Goal: Information Seeking & Learning: Find specific page/section

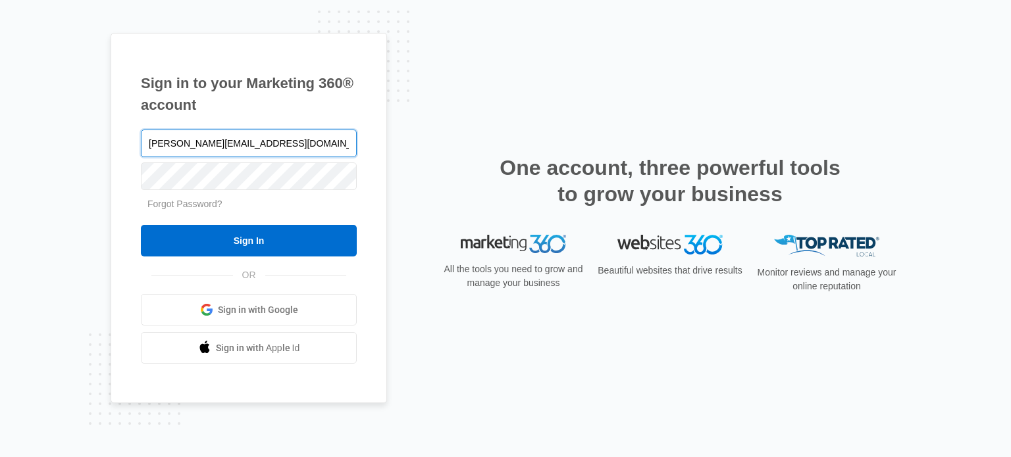
type input "laura@a1consultingfirm.com"
click at [141, 225] on input "Sign In" at bounding box center [249, 241] width 216 height 32
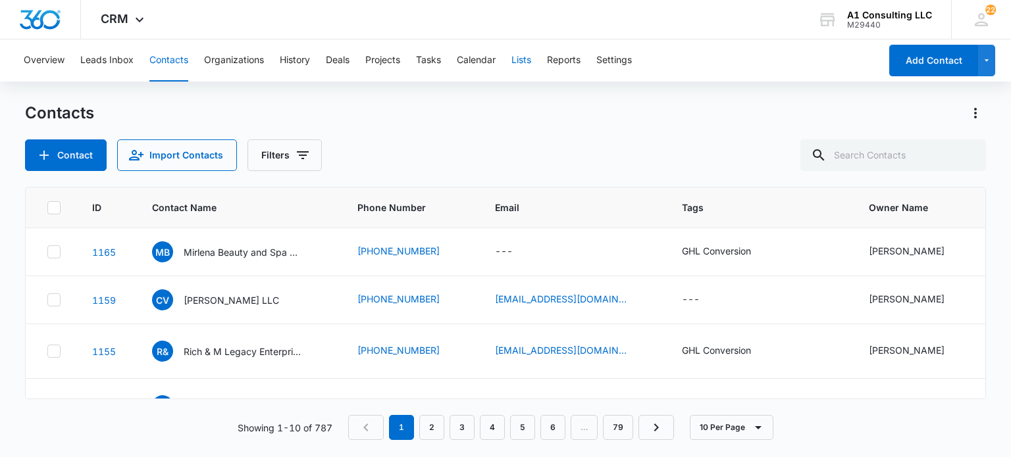
click at [521, 63] on button "Lists" at bounding box center [521, 60] width 20 height 42
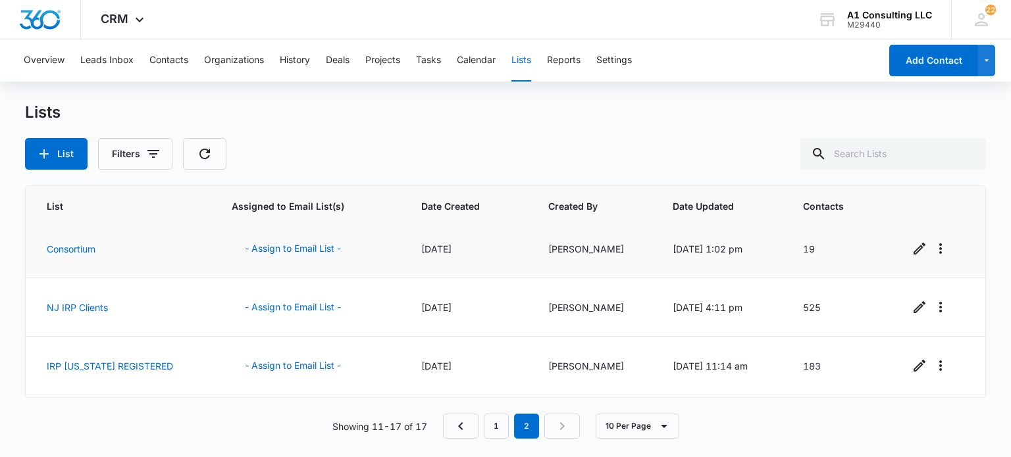
scroll to position [132, 0]
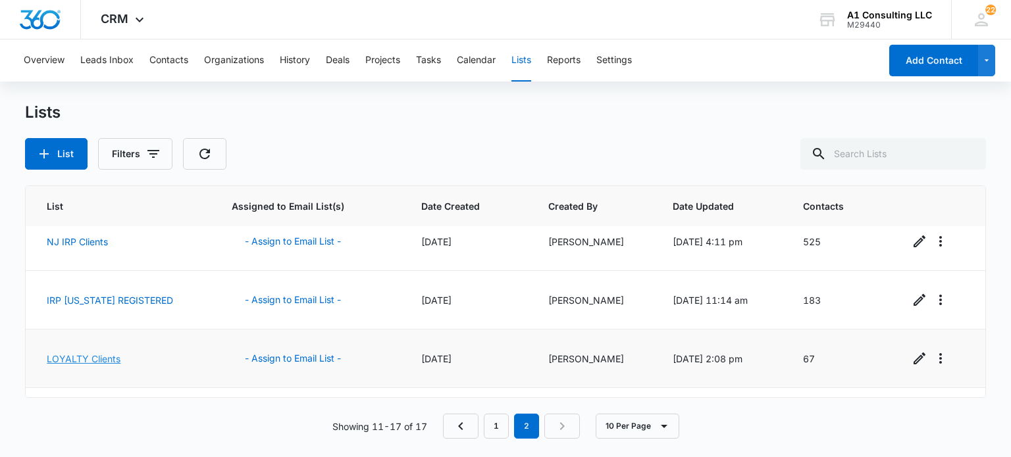
click at [81, 355] on link "LOYALTY Clients" at bounding box center [84, 358] width 74 height 11
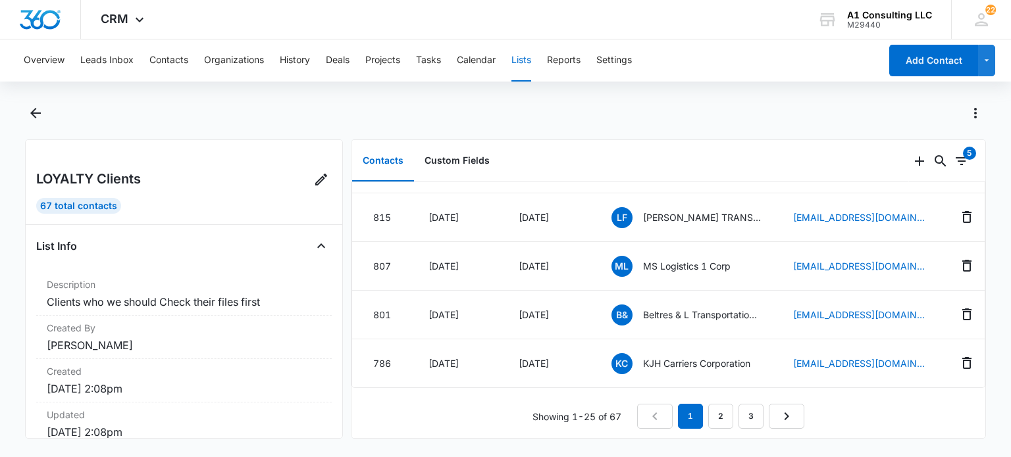
scroll to position [1083, 0]
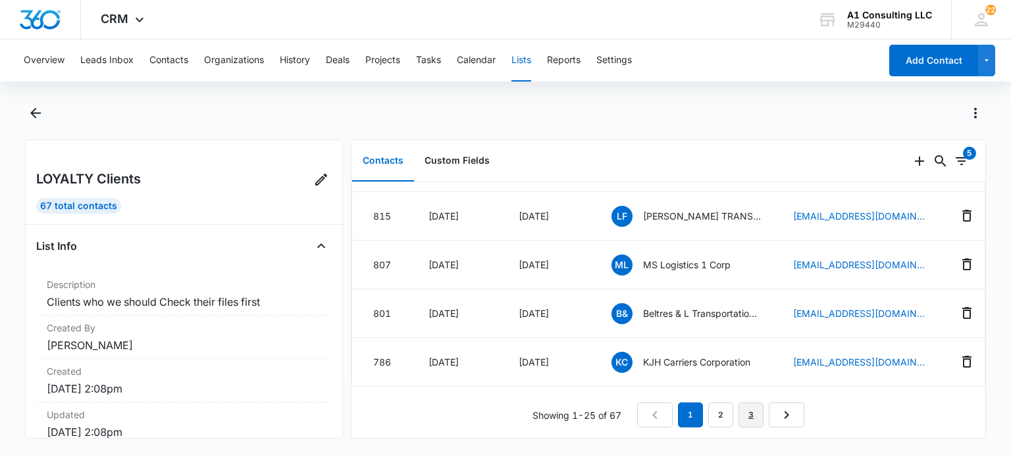
click at [742, 403] on link "3" at bounding box center [750, 415] width 25 height 25
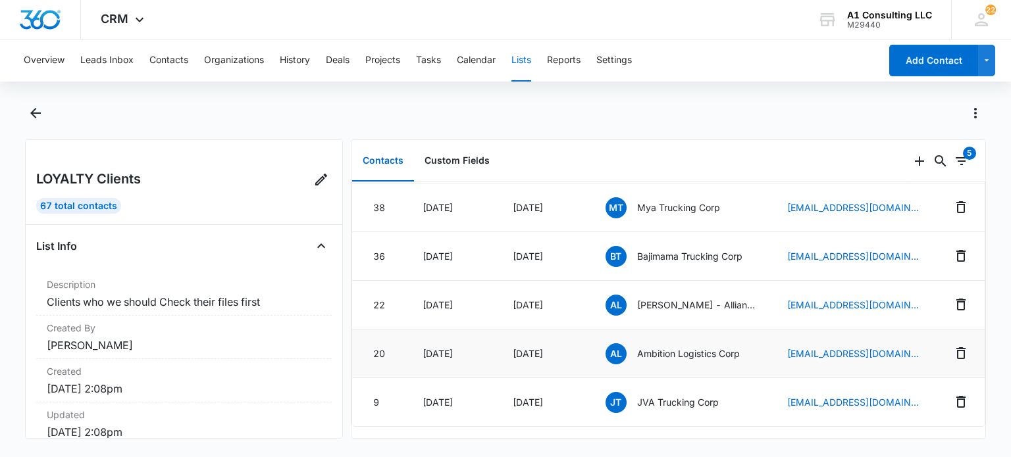
scroll to position [690, 0]
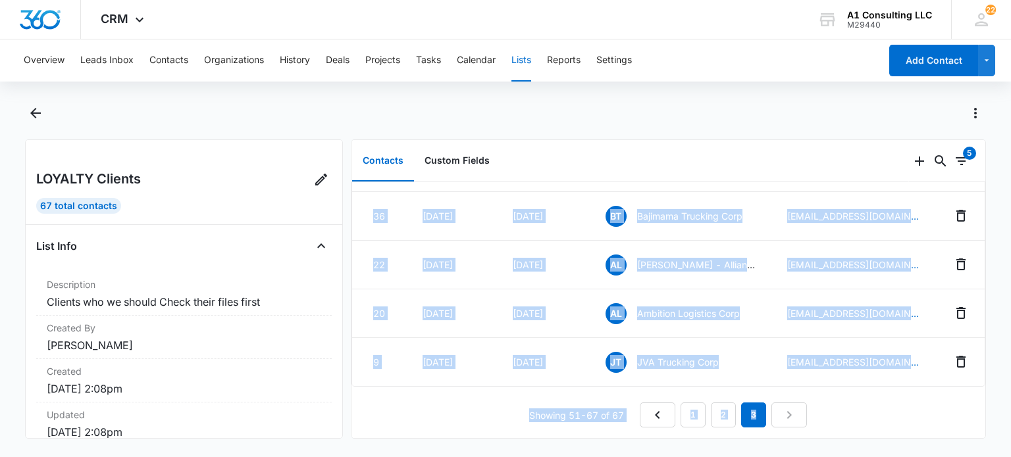
drag, startPoint x: 985, startPoint y: 386, endPoint x: 983, endPoint y: 371, distance: 15.3
click at [983, 371] on div "Contacts Custom Fields 0 5 ID Created Date Updated Date Contact Name Email 252 …" at bounding box center [668, 289] width 635 height 299
click at [719, 405] on link "2" at bounding box center [723, 415] width 25 height 25
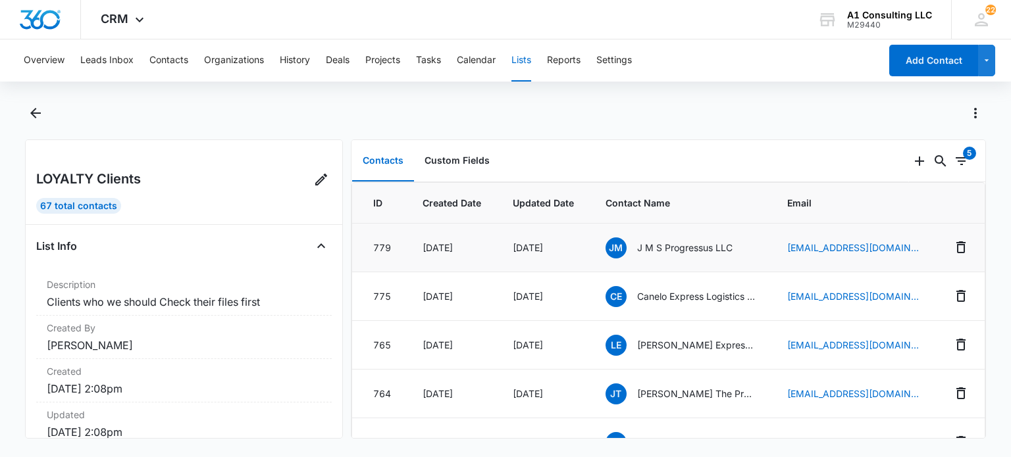
click at [678, 247] on p "J M S Progressus LLC" at bounding box center [684, 248] width 95 height 14
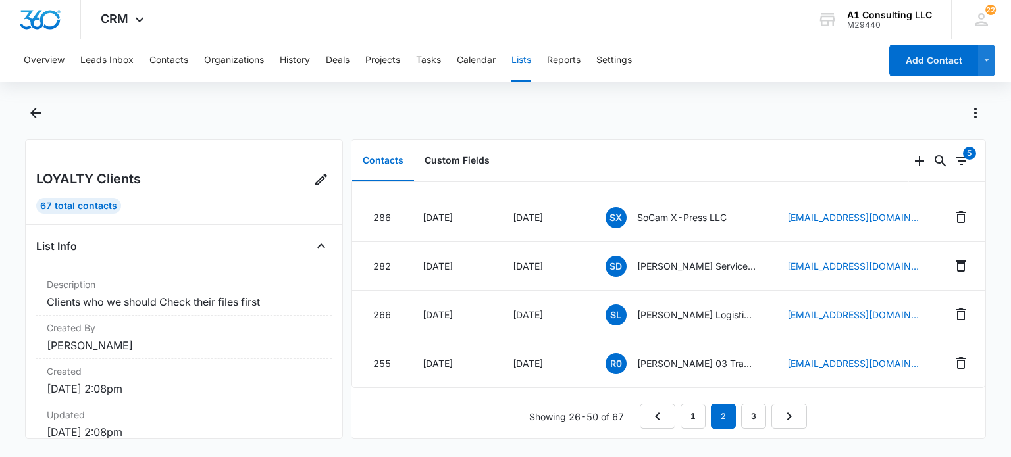
scroll to position [1083, 0]
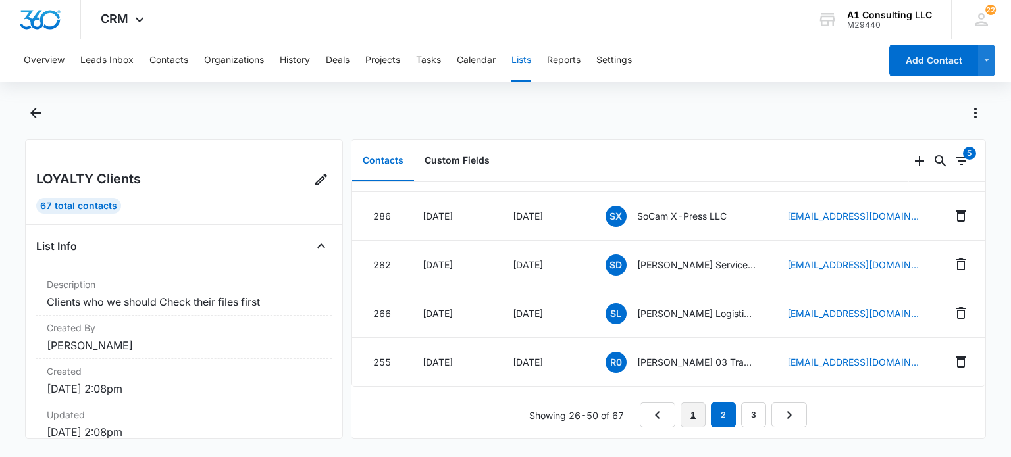
click at [689, 403] on link "1" at bounding box center [692, 415] width 25 height 25
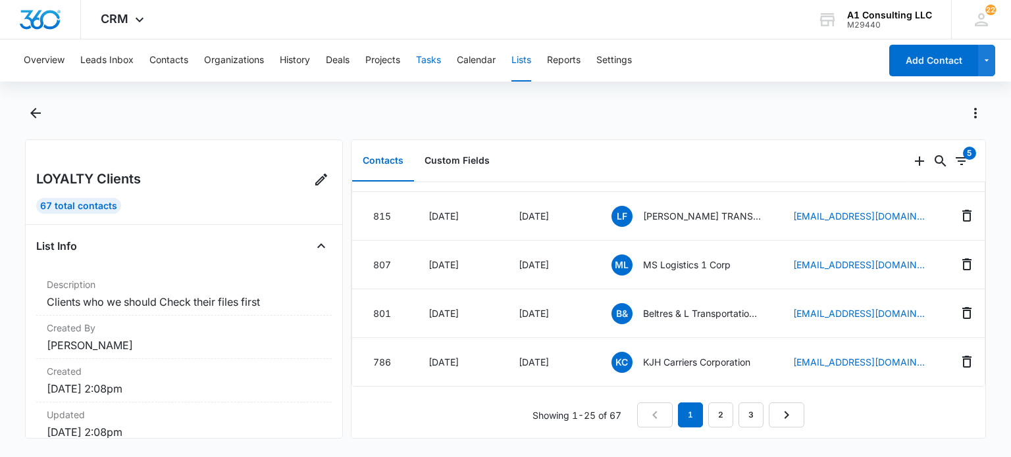
click at [432, 54] on button "Tasks" at bounding box center [428, 60] width 25 height 42
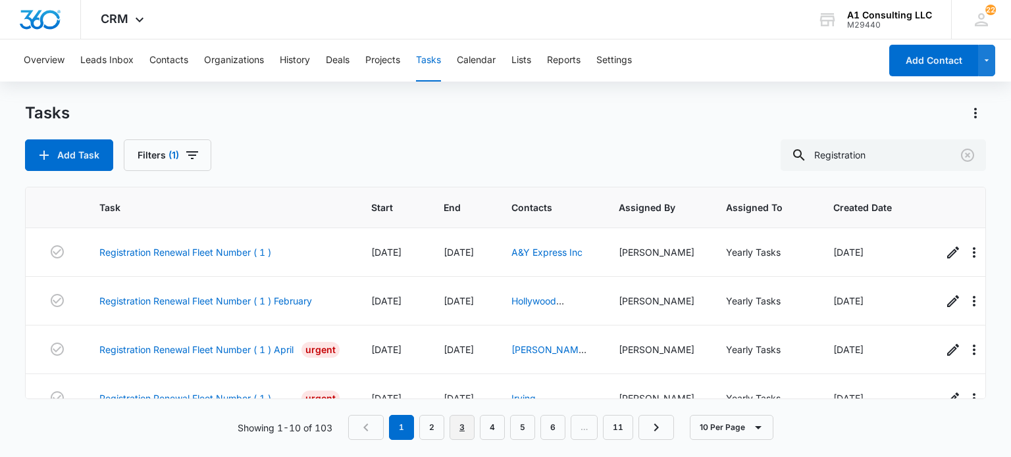
click at [469, 430] on link "3" at bounding box center [461, 427] width 25 height 25
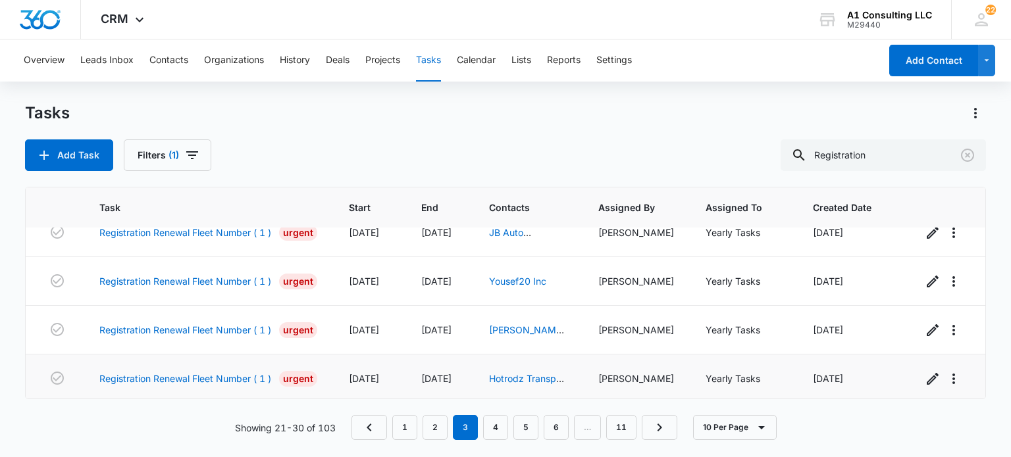
scroll to position [319, 0]
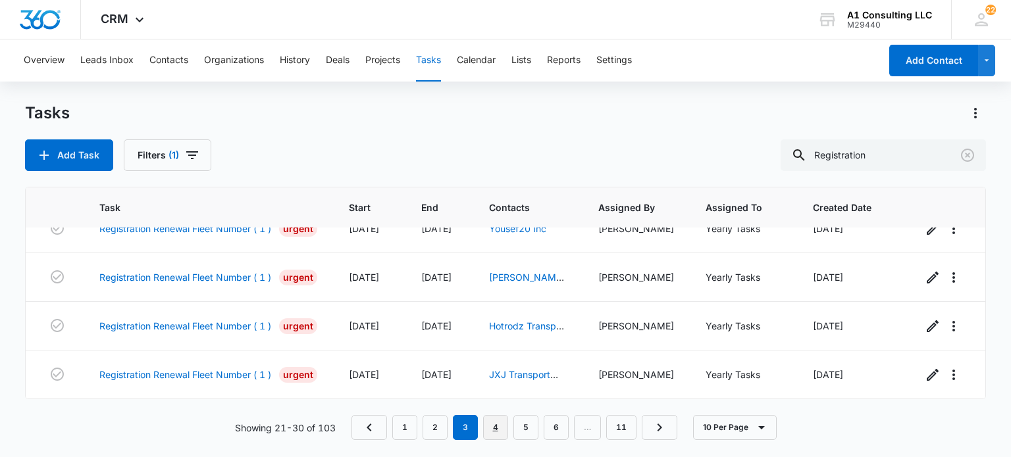
click at [498, 426] on link "4" at bounding box center [495, 427] width 25 height 25
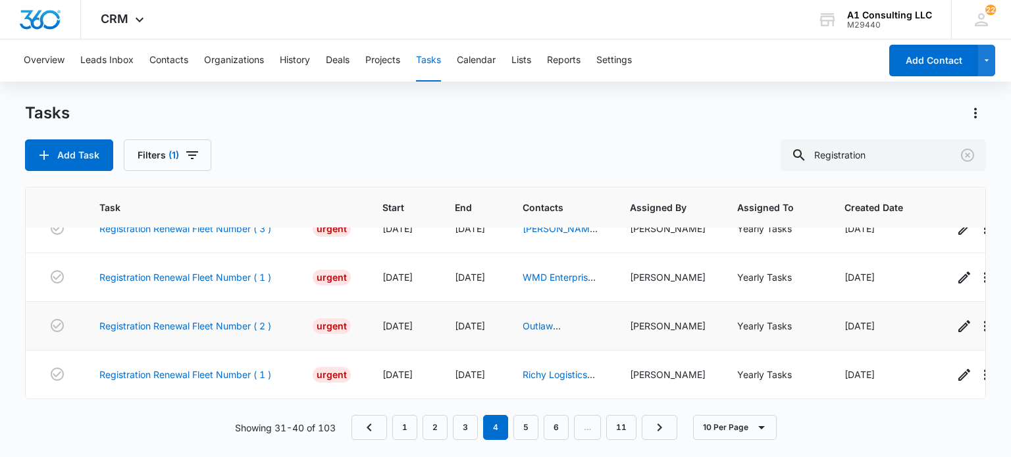
scroll to position [329, 0]
click at [521, 431] on link "5" at bounding box center [525, 427] width 25 height 25
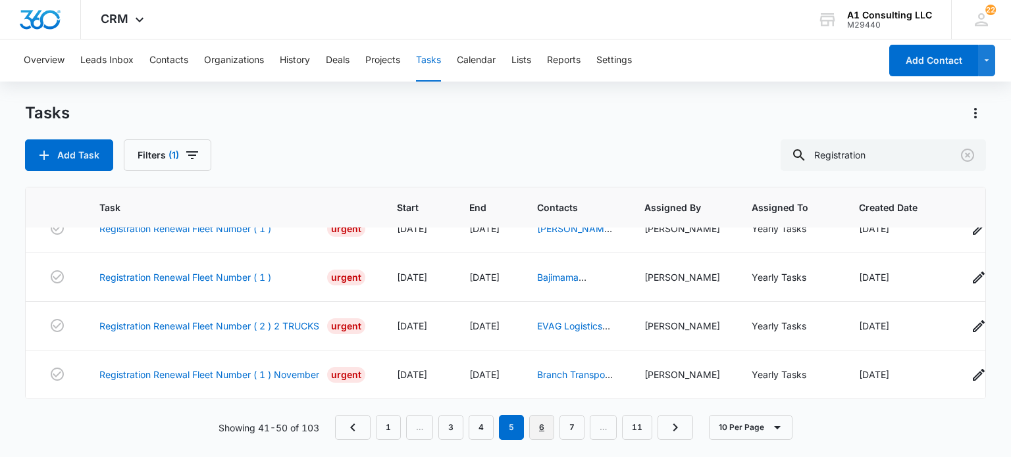
click at [540, 430] on link "6" at bounding box center [541, 427] width 25 height 25
click at [176, 59] on button "Contacts" at bounding box center [168, 60] width 39 height 42
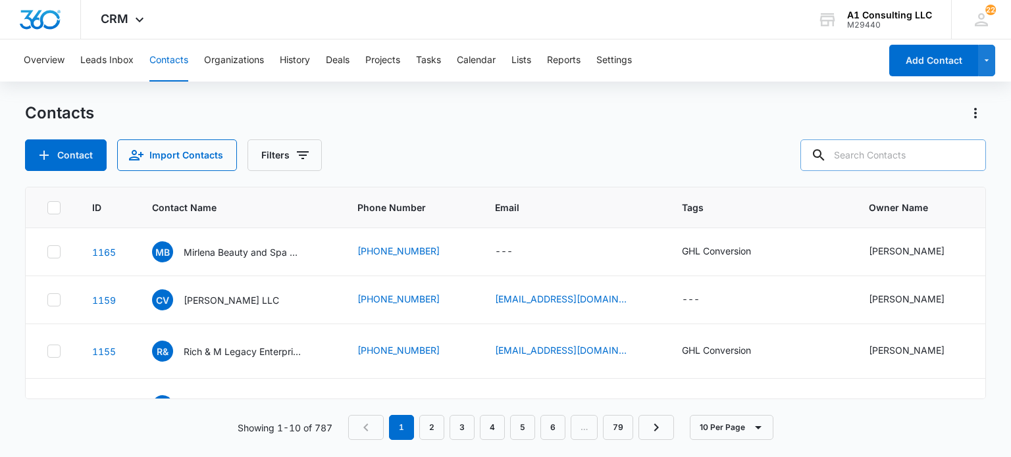
click at [863, 151] on input "text" at bounding box center [893, 156] width 186 height 32
type input "masamba"
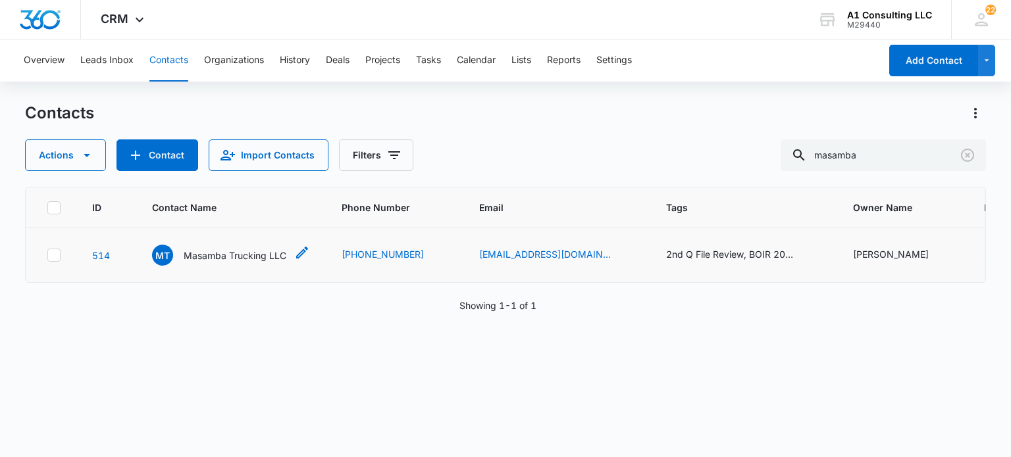
click at [218, 251] on p "Masamba Trucking LLC" at bounding box center [235, 256] width 103 height 14
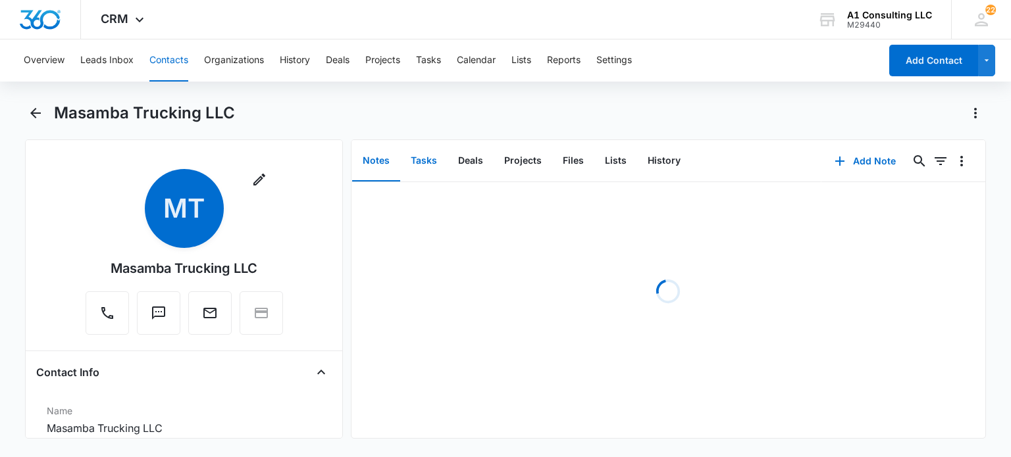
click at [403, 160] on button "Tasks" at bounding box center [423, 161] width 47 height 41
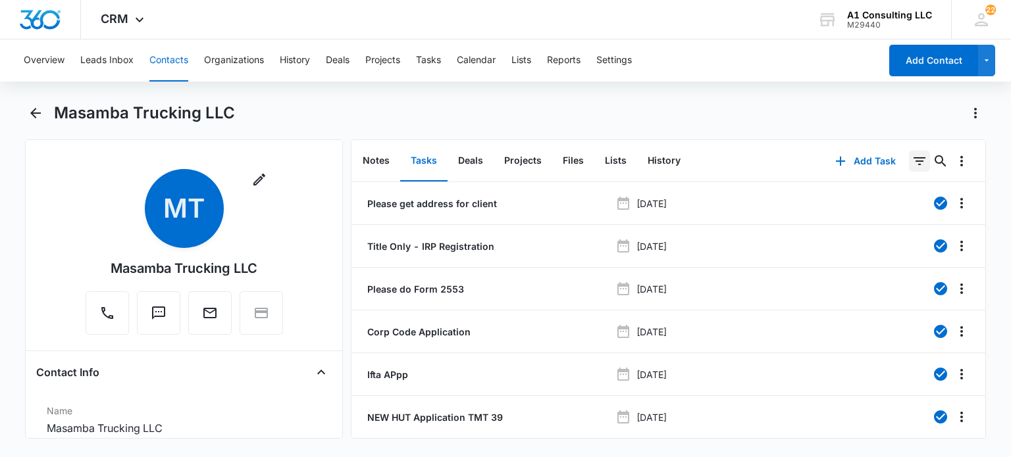
click at [911, 163] on icon "Filters" at bounding box center [919, 161] width 16 height 16
click at [902, 272] on icon "Show Task status filters" at bounding box center [903, 272] width 3 height 7
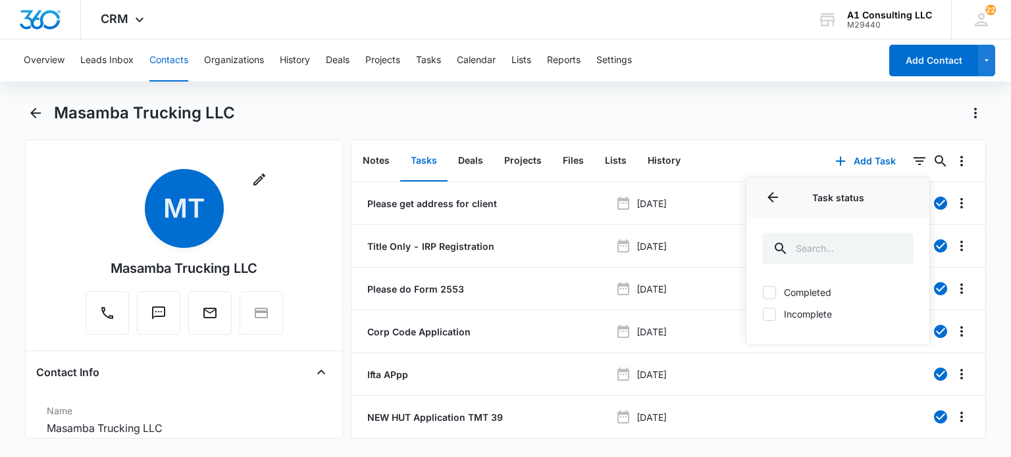
drag, startPoint x: 794, startPoint y: 313, endPoint x: 793, endPoint y: 273, distance: 40.1
click at [793, 313] on label "Incomplete" at bounding box center [837, 314] width 151 height 14
click at [763, 314] on input "Incomplete" at bounding box center [762, 314] width 1 height 1
checkbox input "true"
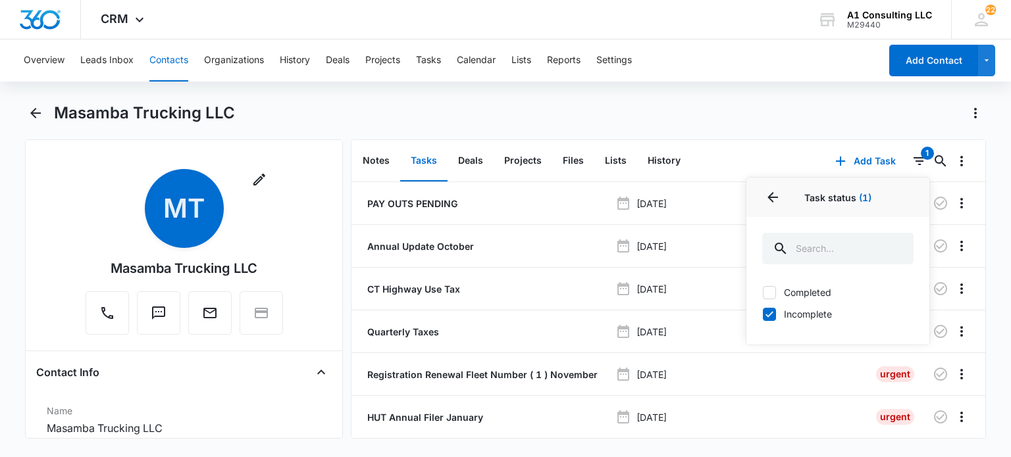
click at [795, 101] on div "Overview Leads Inbox Contacts Organizations History Deals Projects Tasks Calend…" at bounding box center [505, 246] width 1011 height 415
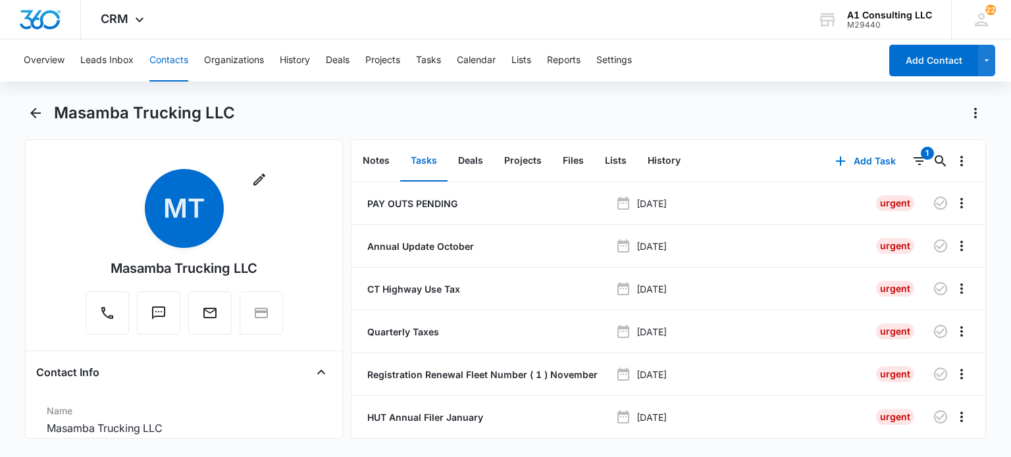
click at [165, 75] on button "Contacts" at bounding box center [168, 60] width 39 height 42
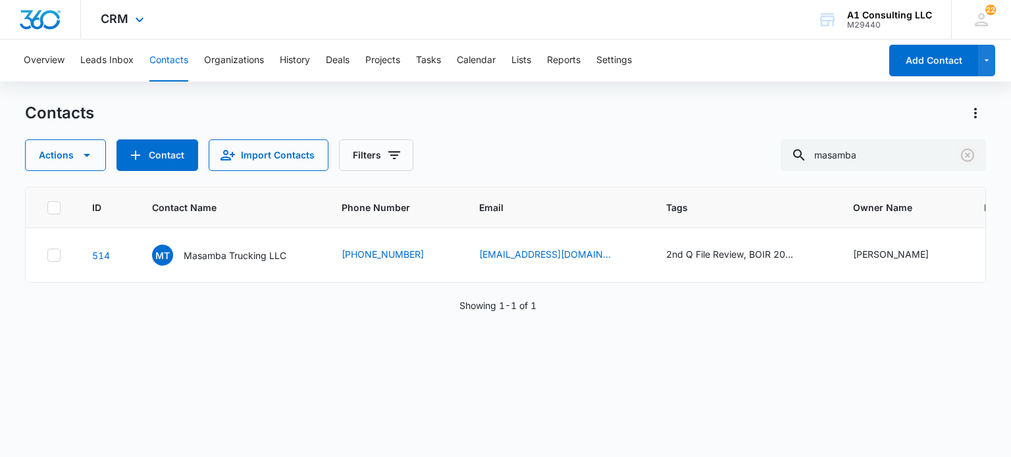
click at [960, 153] on icon "Clear" at bounding box center [968, 155] width 16 height 16
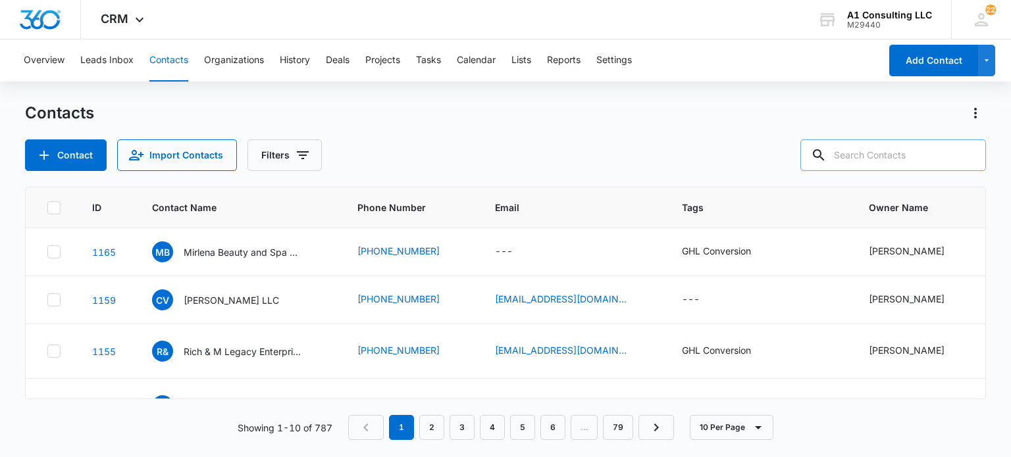
click at [871, 149] on input "text" at bounding box center [893, 156] width 186 height 32
type input "progressu"
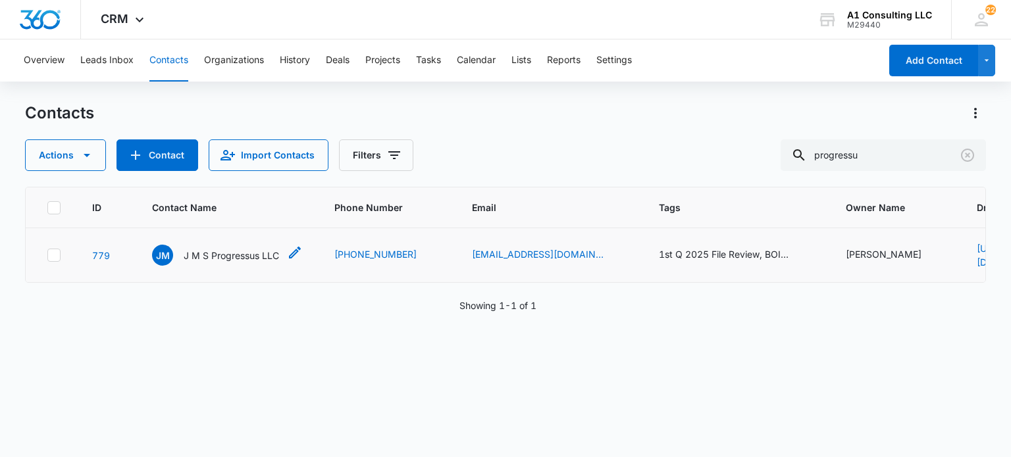
click at [260, 249] on p "J M S Progressus LLC" at bounding box center [231, 256] width 95 height 14
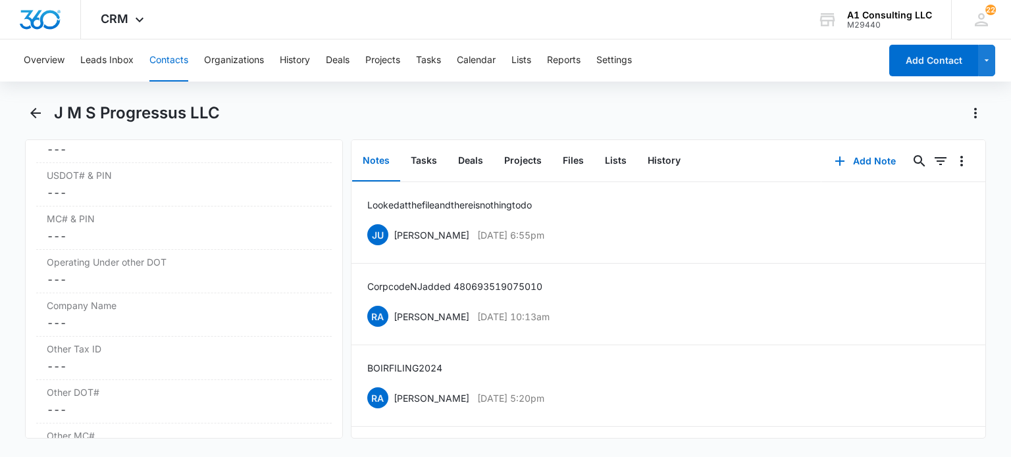
scroll to position [1777, 0]
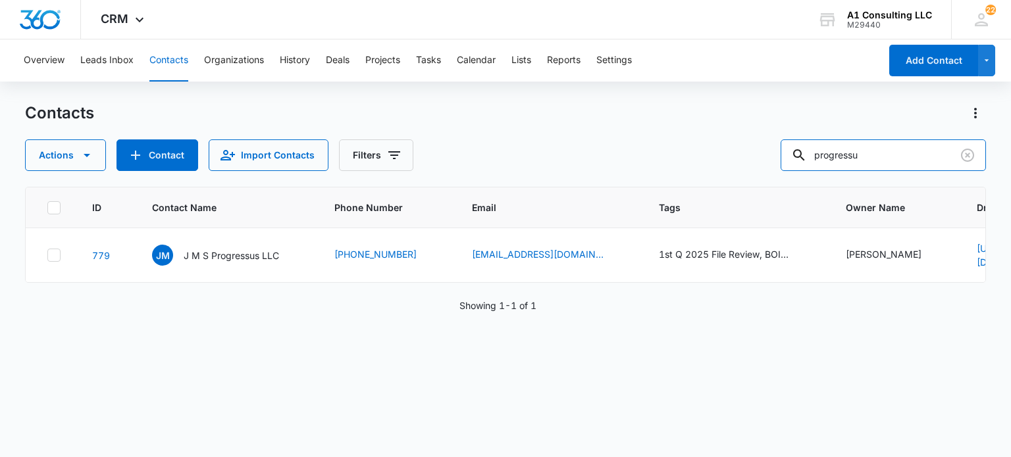
drag, startPoint x: 731, startPoint y: 161, endPoint x: 667, endPoint y: 161, distance: 63.8
click at [667, 161] on div "Actions Contact Import Contacts Filters progressu" at bounding box center [505, 156] width 960 height 32
type input "joes"
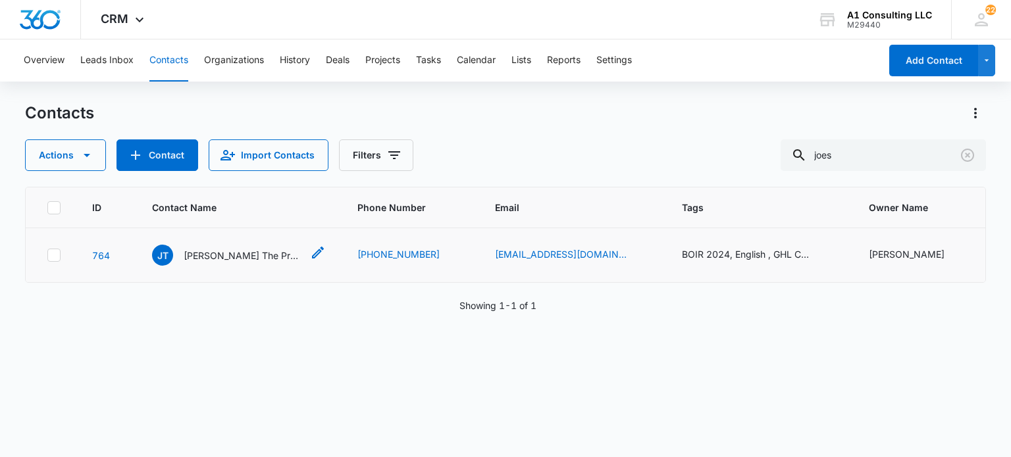
click at [228, 252] on p "Joes The Pro Courier Service" at bounding box center [243, 256] width 118 height 14
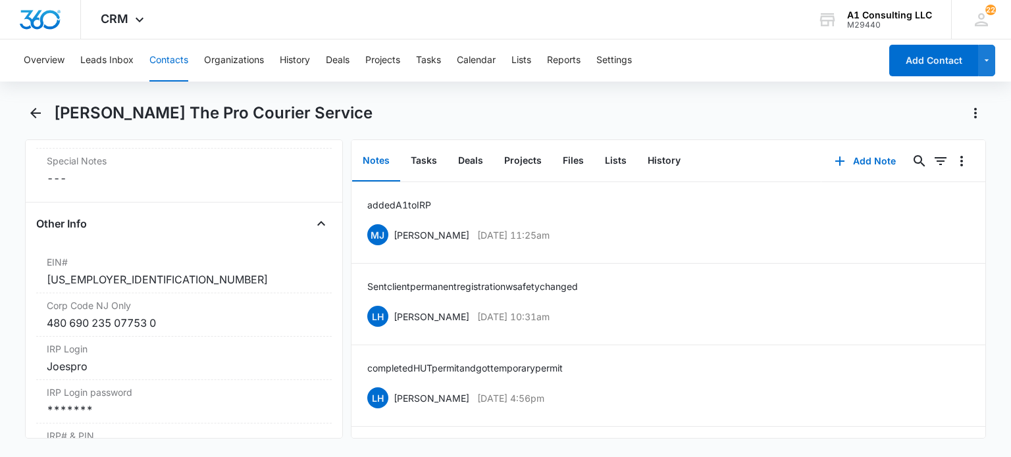
scroll to position [1777, 0]
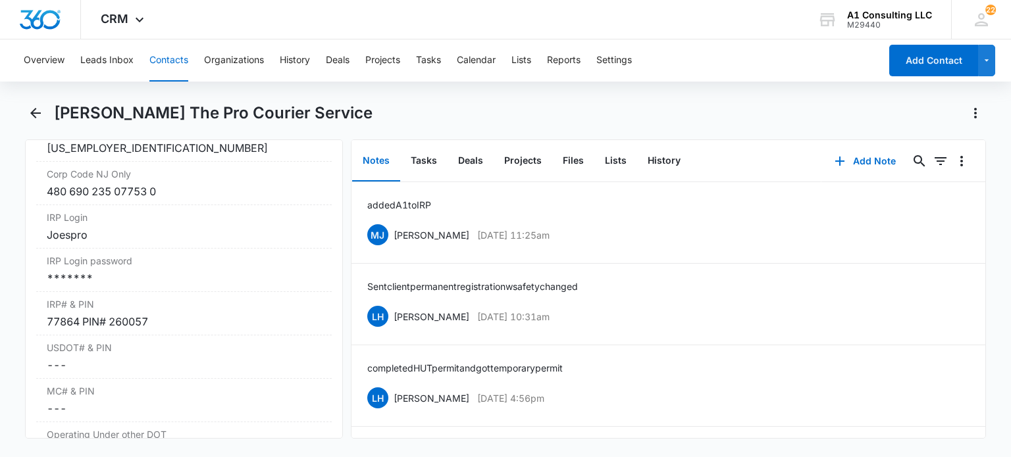
drag, startPoint x: 159, startPoint y: 63, endPoint x: 296, endPoint y: 91, distance: 139.9
click at [160, 63] on button "Contacts" at bounding box center [168, 60] width 39 height 42
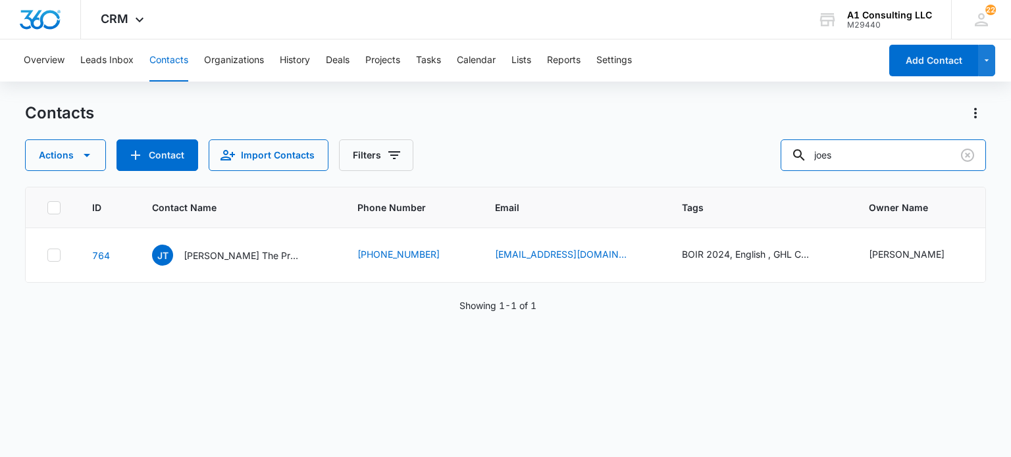
drag, startPoint x: 913, startPoint y: 156, endPoint x: 680, endPoint y: 159, distance: 233.6
click at [680, 159] on div "Actions Contact Import Contacts Filters joes" at bounding box center [505, 156] width 960 height 32
type input "e"
type input "lema"
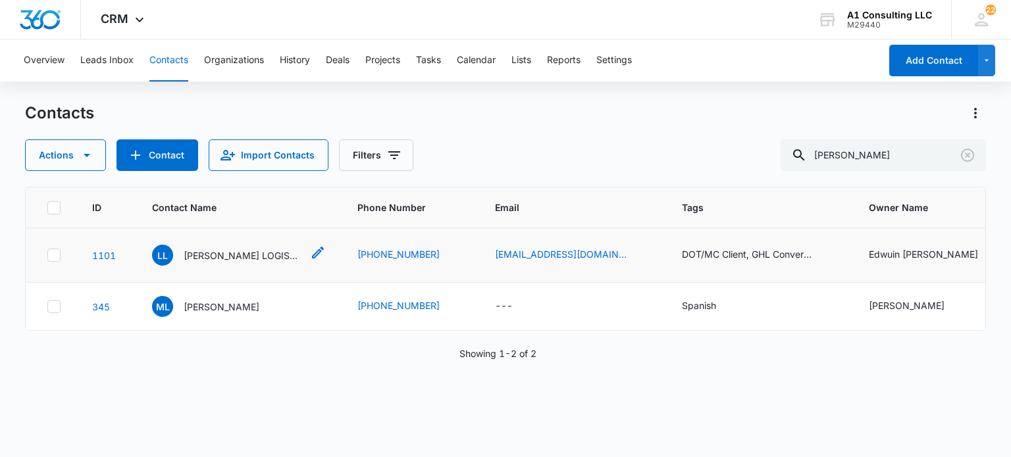
click at [220, 257] on p "[PERSON_NAME] LOGISTICS CORPORATION" at bounding box center [243, 256] width 118 height 14
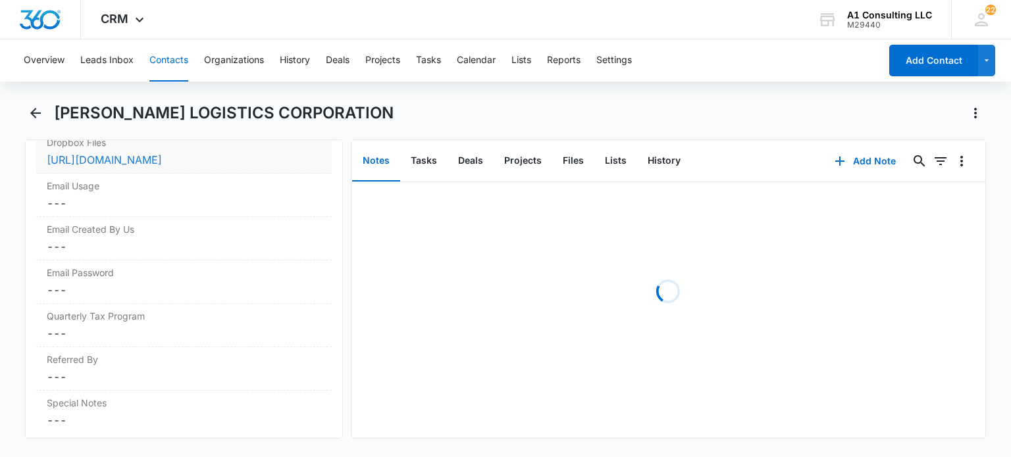
scroll to position [1711, 0]
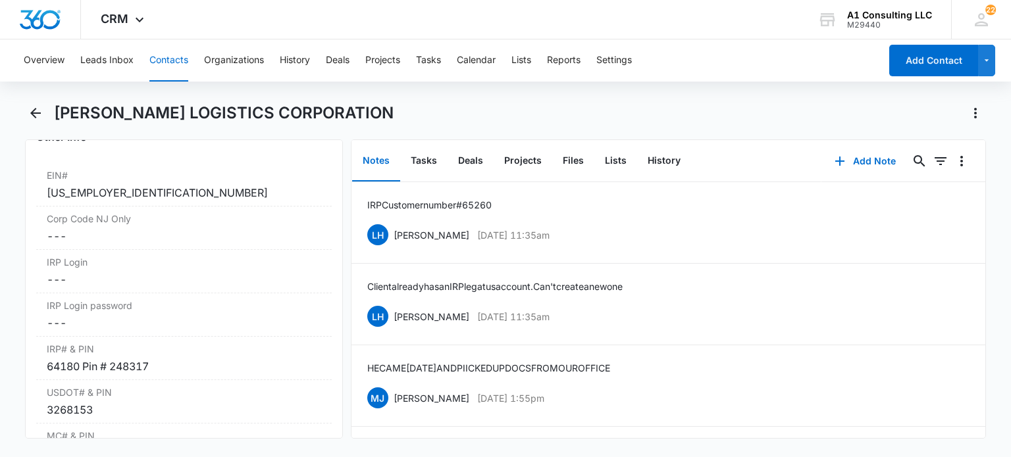
click at [172, 75] on button "Contacts" at bounding box center [168, 60] width 39 height 42
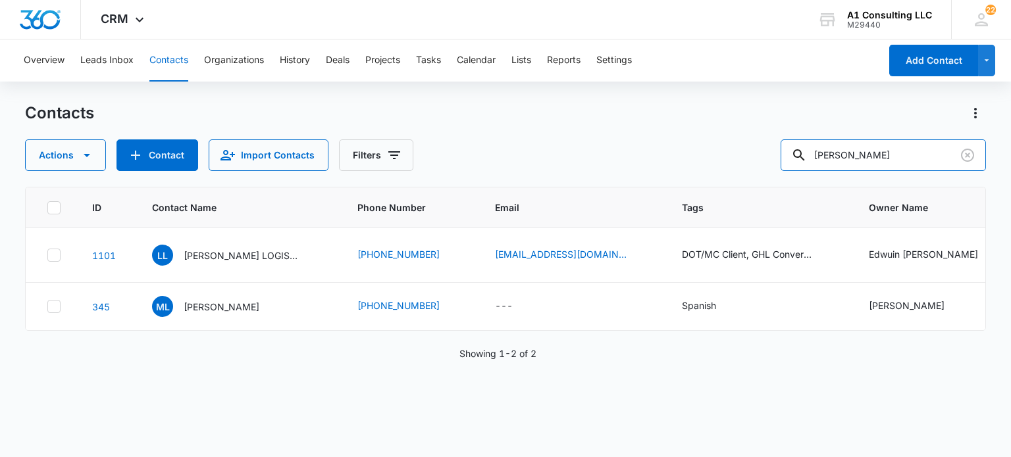
drag, startPoint x: 890, startPoint y: 157, endPoint x: 657, endPoint y: 180, distance: 234.8
click at [657, 180] on div "Contacts Actions Contact Import Contacts Filters lema ID Contact Name Phone Num…" at bounding box center [505, 279] width 960 height 353
type input "dovo"
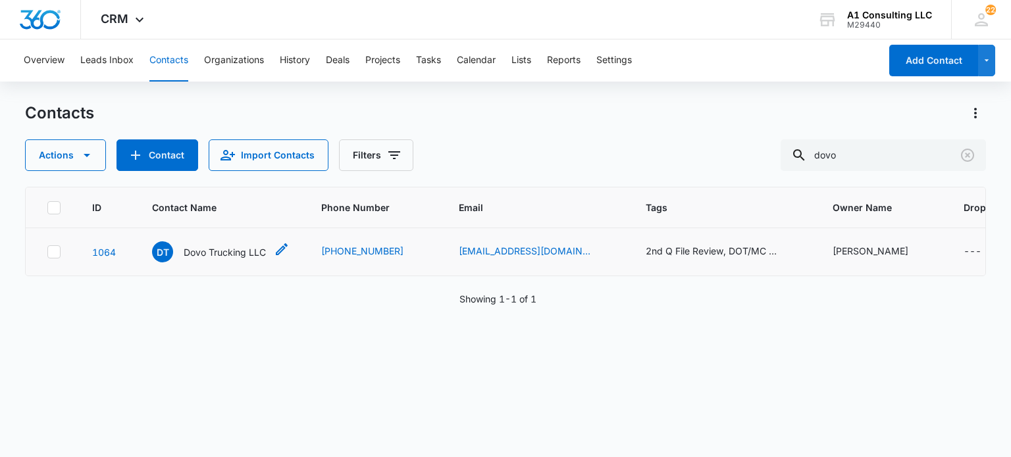
click at [236, 254] on p "Dovo Trucking LLC" at bounding box center [225, 252] width 82 height 14
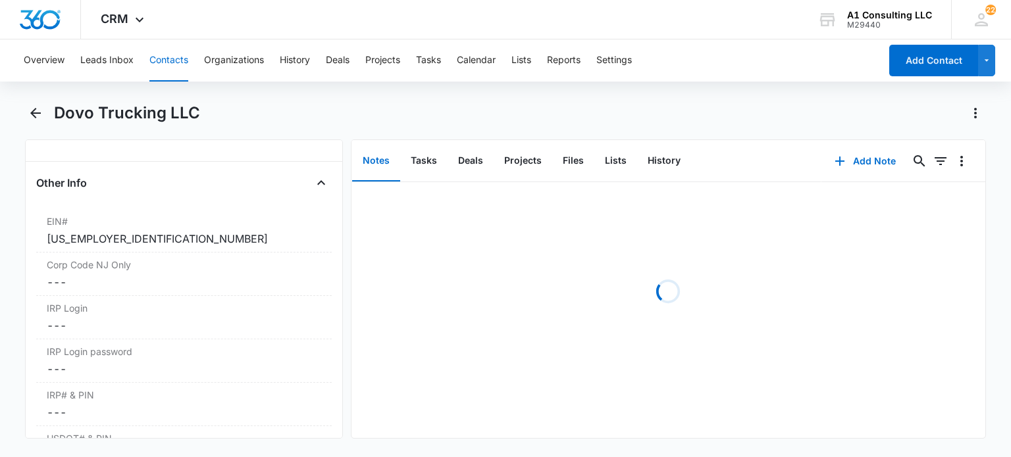
scroll to position [1711, 0]
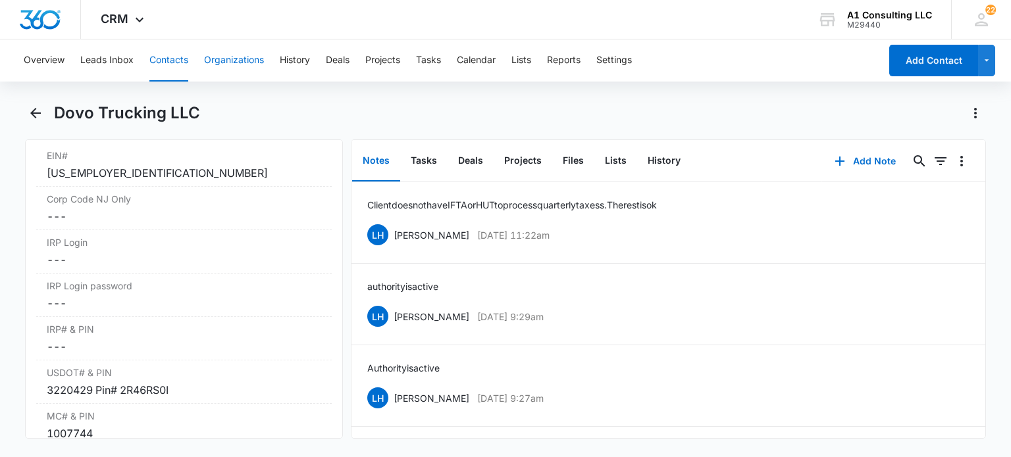
click at [182, 55] on button "Contacts" at bounding box center [168, 60] width 39 height 42
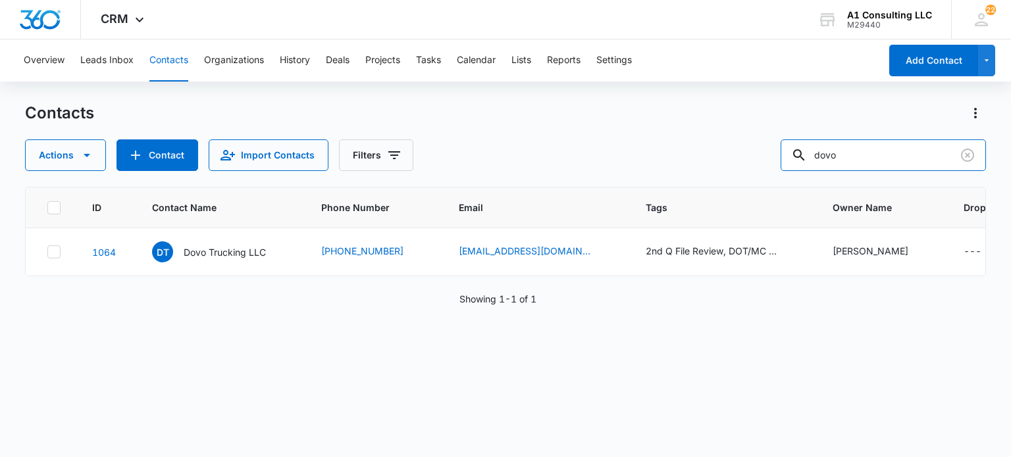
drag, startPoint x: 911, startPoint y: 157, endPoint x: 542, endPoint y: 163, distance: 369.2
click at [542, 163] on div "Actions Contact Import Contacts Filters dovo" at bounding box center [505, 156] width 960 height 32
type input "nazir"
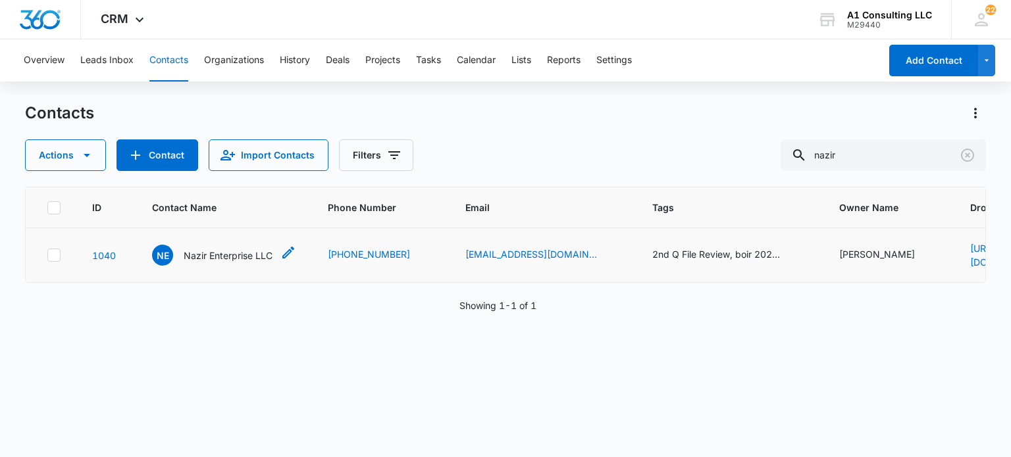
click at [192, 249] on p "Nazir Enterprise LLC" at bounding box center [228, 256] width 89 height 14
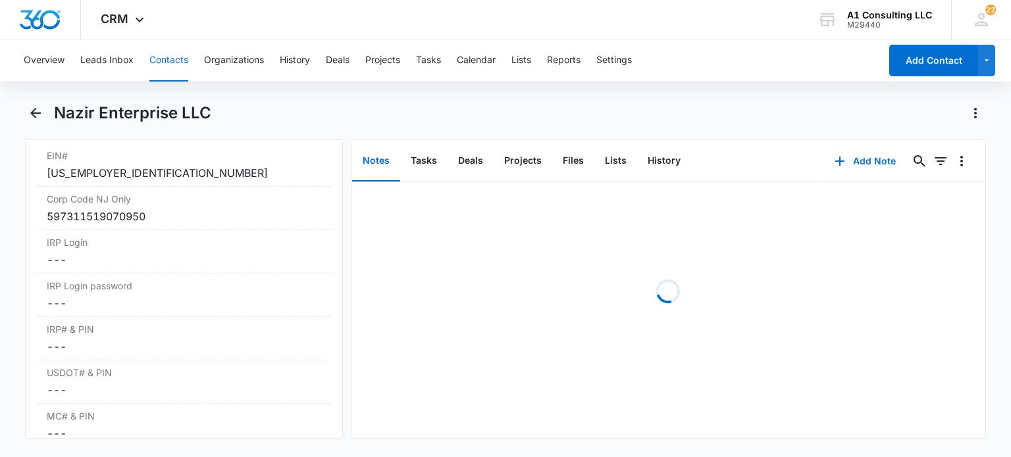
scroll to position [1777, 0]
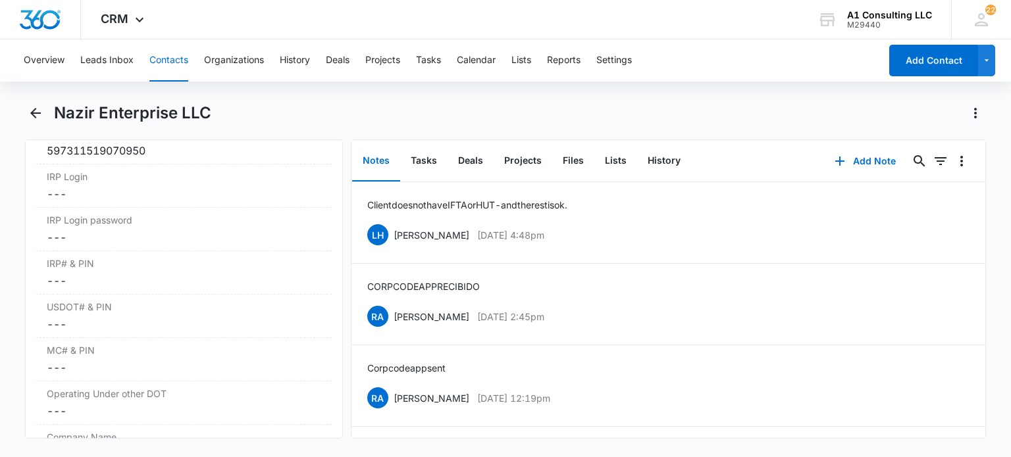
click at [153, 58] on button "Contacts" at bounding box center [168, 60] width 39 height 42
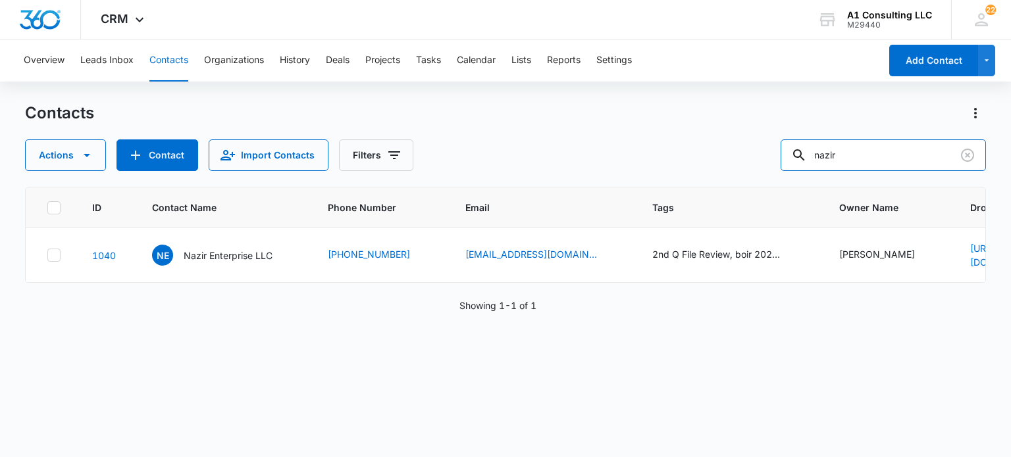
drag, startPoint x: 713, startPoint y: 168, endPoint x: 679, endPoint y: 166, distance: 33.6
click at [679, 166] on div "Actions Contact Import Contacts Filters nazir" at bounding box center [505, 156] width 960 height 32
type input "acd"
click at [204, 253] on p "ACD Enterprise LLC" at bounding box center [227, 256] width 86 height 14
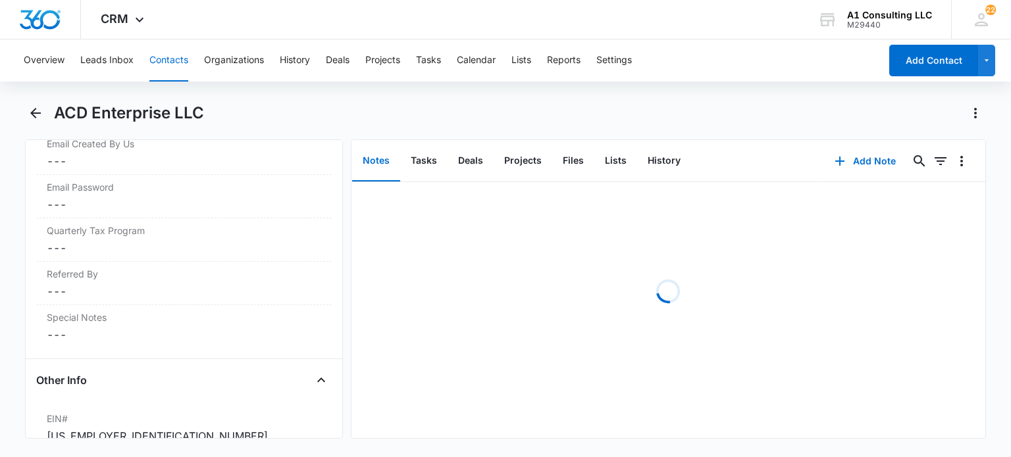
scroll to position [1711, 0]
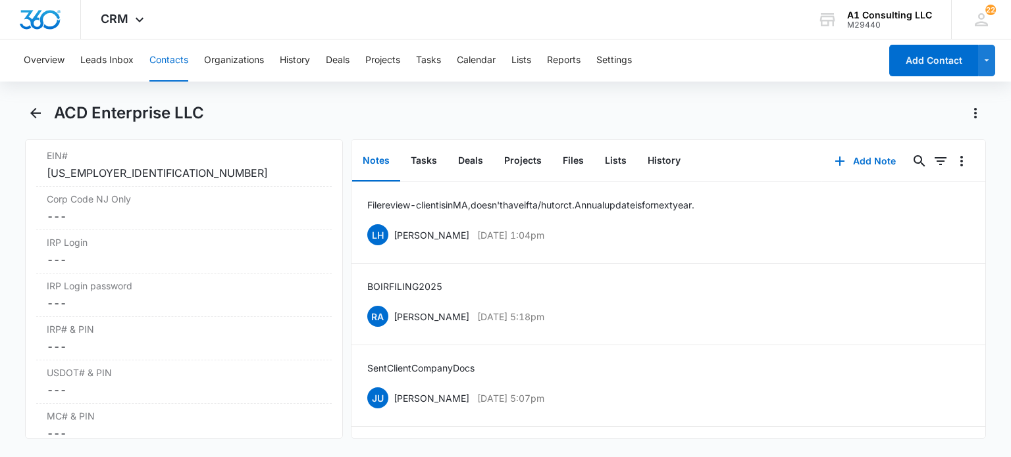
click at [177, 61] on button "Contacts" at bounding box center [168, 60] width 39 height 42
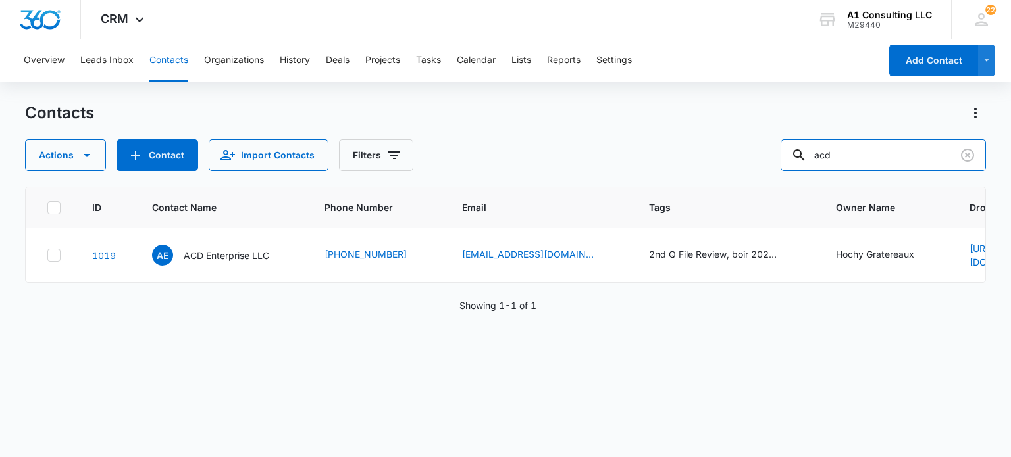
drag, startPoint x: 769, startPoint y: 165, endPoint x: 679, endPoint y: 165, distance: 90.2
click at [680, 165] on div "Actions Contact Import Contacts Filters acd" at bounding box center [505, 156] width 960 height 32
type input "rad"
click at [240, 250] on p "RAD Transport LLC" at bounding box center [225, 256] width 83 height 14
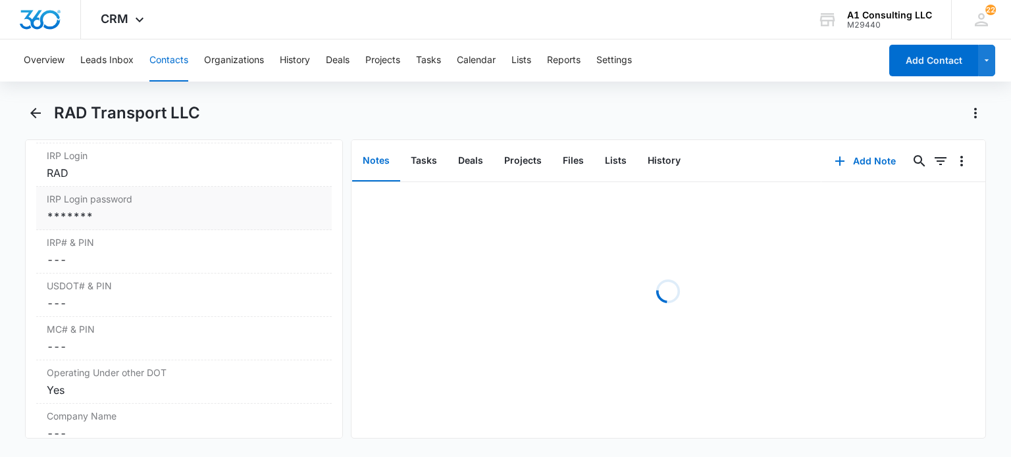
scroll to position [1711, 0]
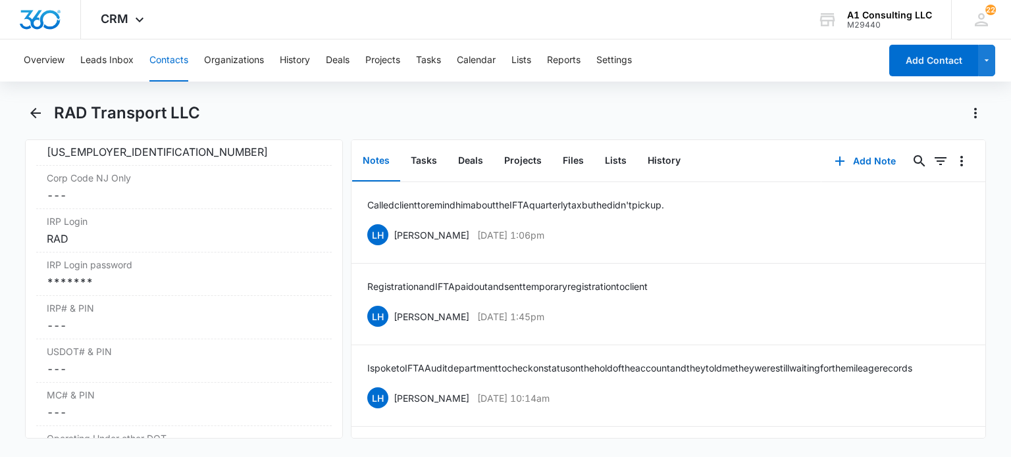
drag, startPoint x: 171, startPoint y: 53, endPoint x: 468, endPoint y: 131, distance: 307.0
click at [174, 57] on button "Contacts" at bounding box center [168, 60] width 39 height 42
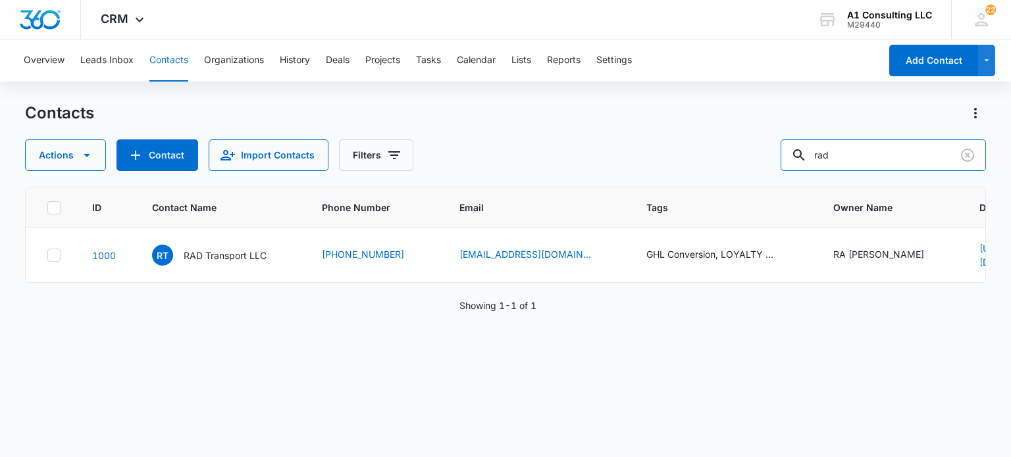
drag, startPoint x: 870, startPoint y: 165, endPoint x: 623, endPoint y: 167, distance: 246.8
click at [623, 167] on div "Actions Contact Import Contacts Filters rad" at bounding box center [505, 156] width 960 height 32
type input "non so"
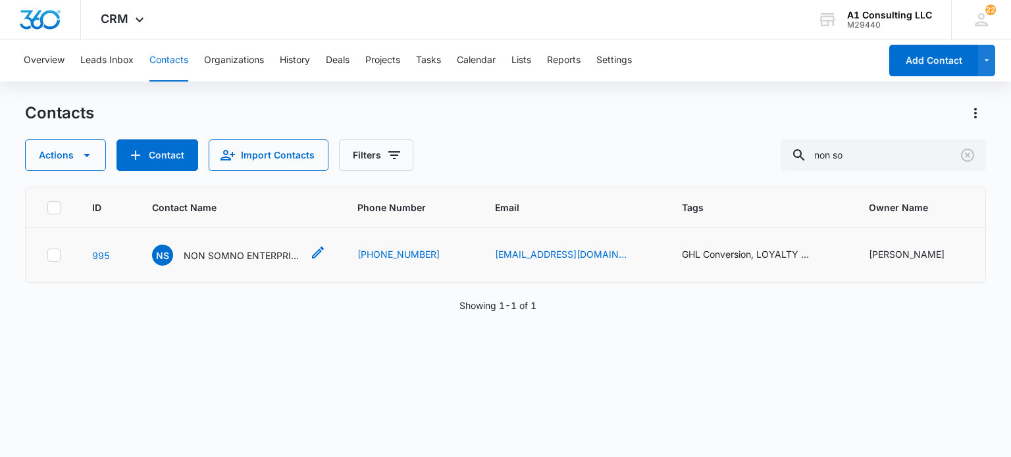
click at [222, 251] on p "NON SOMNO ENTERPRISE LLC" at bounding box center [243, 256] width 118 height 14
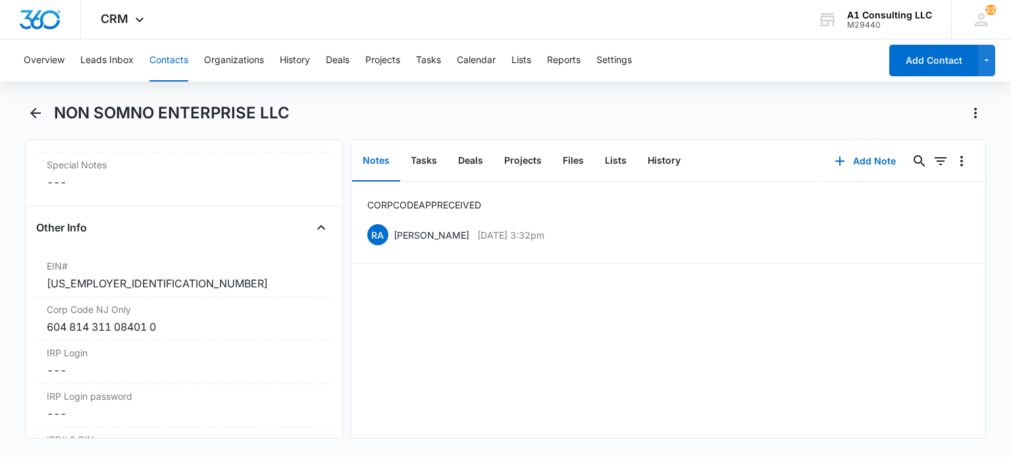
scroll to position [1711, 0]
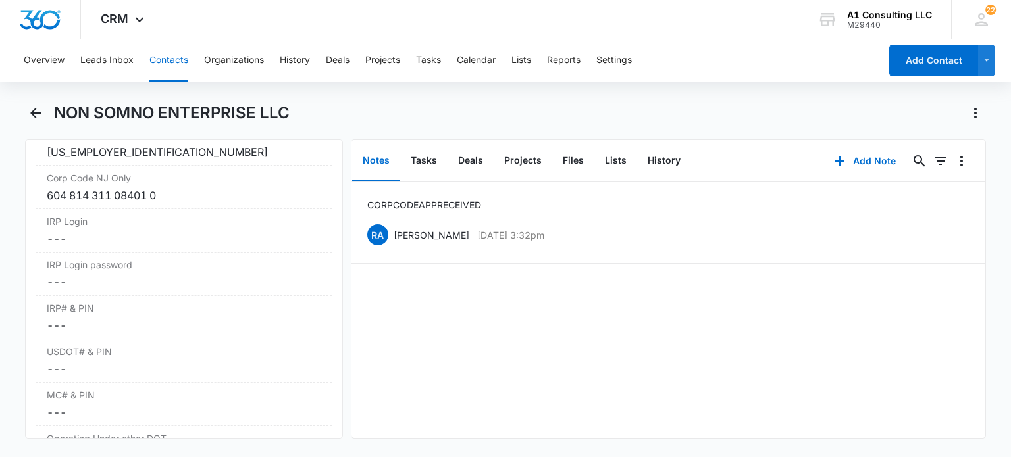
click at [161, 58] on button "Contacts" at bounding box center [168, 60] width 39 height 42
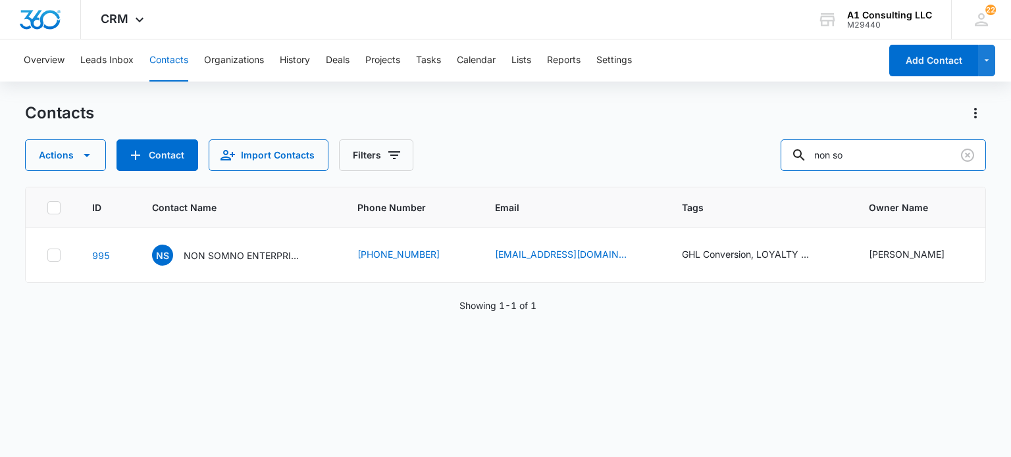
drag, startPoint x: 867, startPoint y: 157, endPoint x: 616, endPoint y: 162, distance: 250.8
click at [616, 165] on div "Actions Contact Import Contacts Filters non so" at bounding box center [505, 156] width 960 height 32
type input "prime"
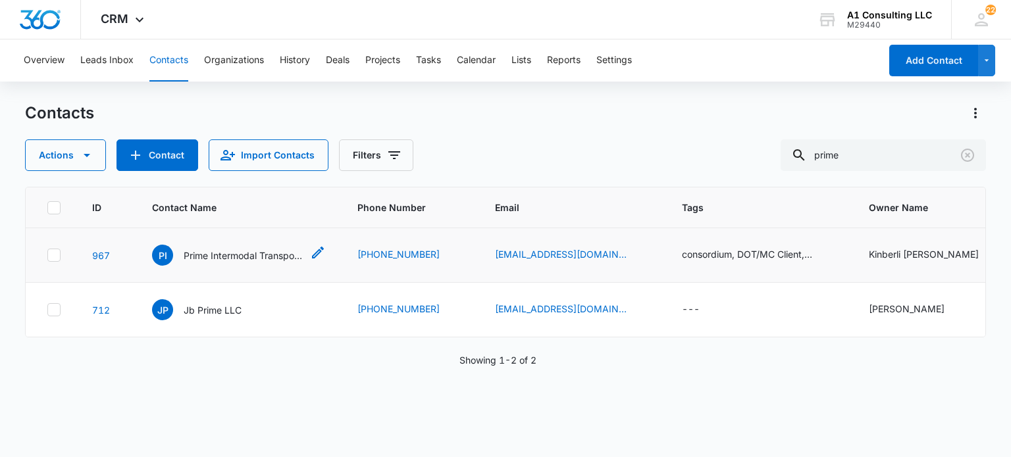
click at [222, 256] on p "Prime Intermodal Transportation Inc" at bounding box center [243, 256] width 118 height 14
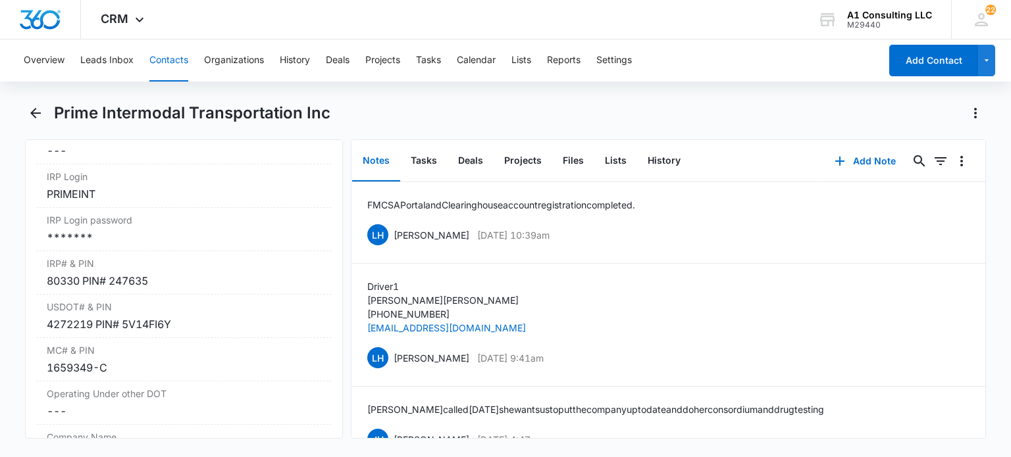
scroll to position [1843, 0]
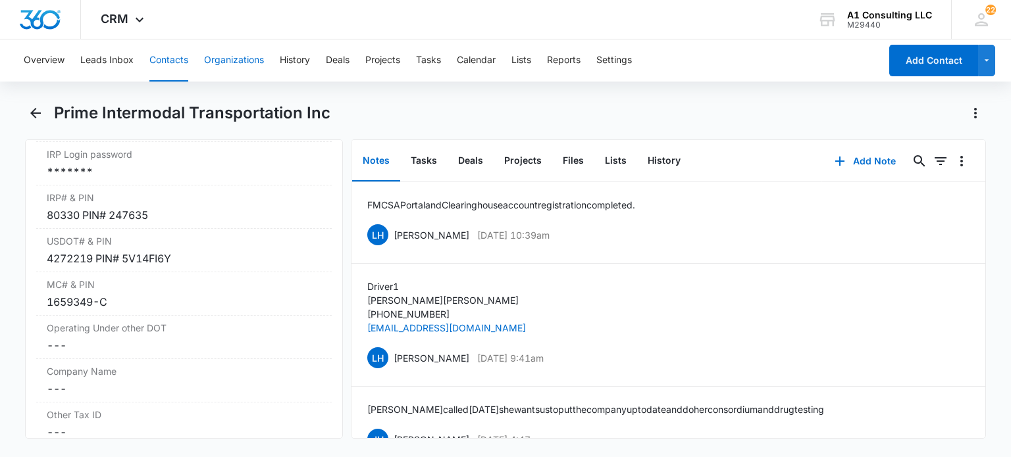
drag, startPoint x: 166, startPoint y: 57, endPoint x: 224, endPoint y: 70, distance: 58.7
click at [166, 58] on button "Contacts" at bounding box center [168, 60] width 39 height 42
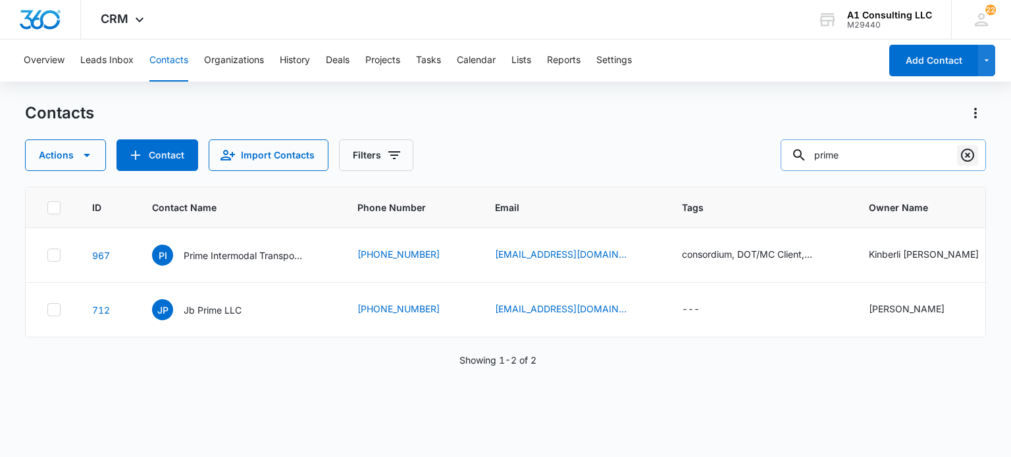
drag, startPoint x: 971, startPoint y: 152, endPoint x: 905, endPoint y: 154, distance: 66.5
click at [971, 152] on icon "Clear" at bounding box center [968, 155] width 16 height 16
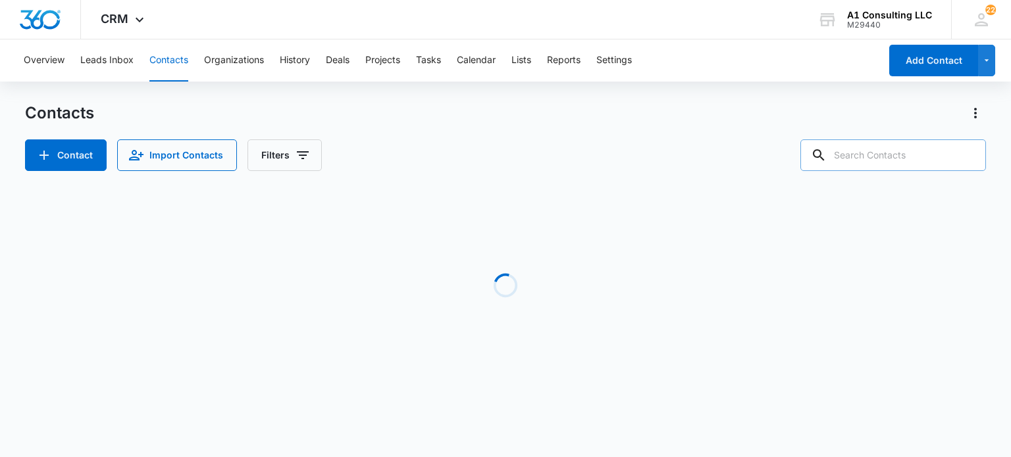
click at [904, 154] on input "text" at bounding box center [893, 156] width 186 height 32
type input "grab"
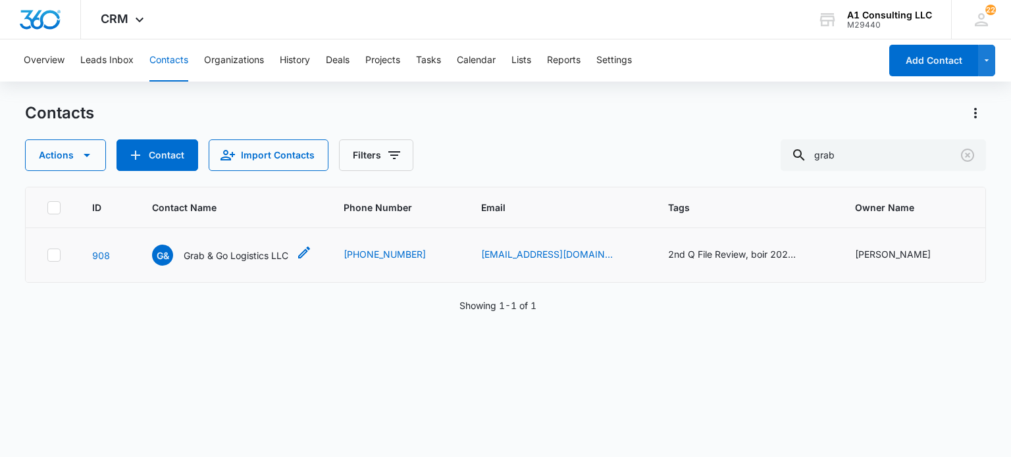
click at [230, 257] on p "Grab & Go Logistics LLC" at bounding box center [236, 256] width 105 height 14
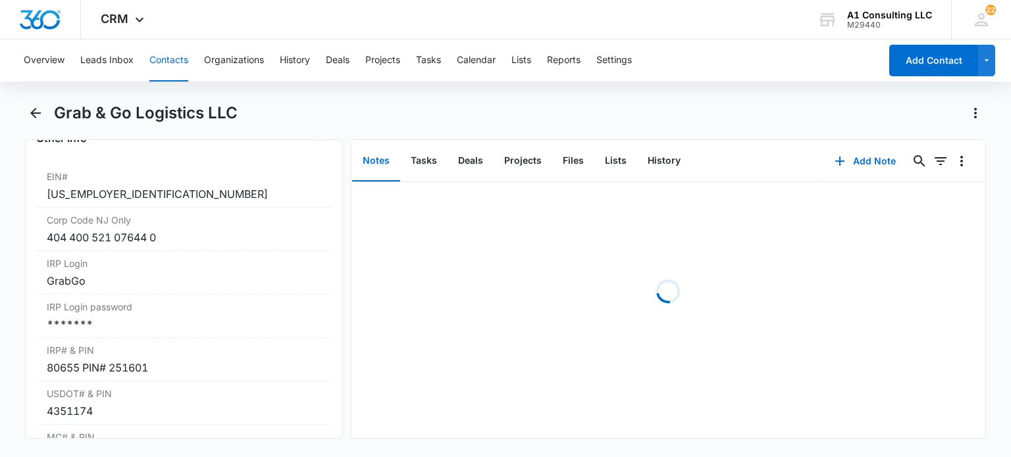
scroll to position [1843, 0]
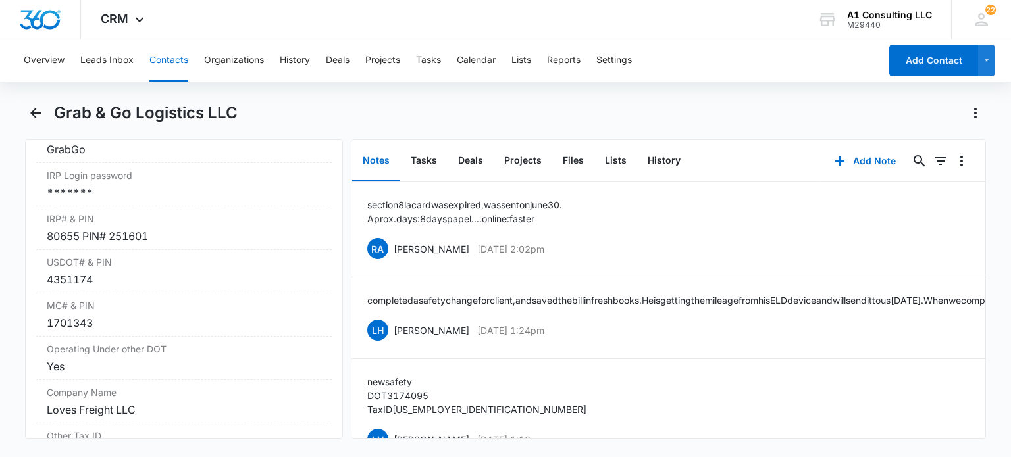
click at [172, 60] on button "Contacts" at bounding box center [168, 60] width 39 height 42
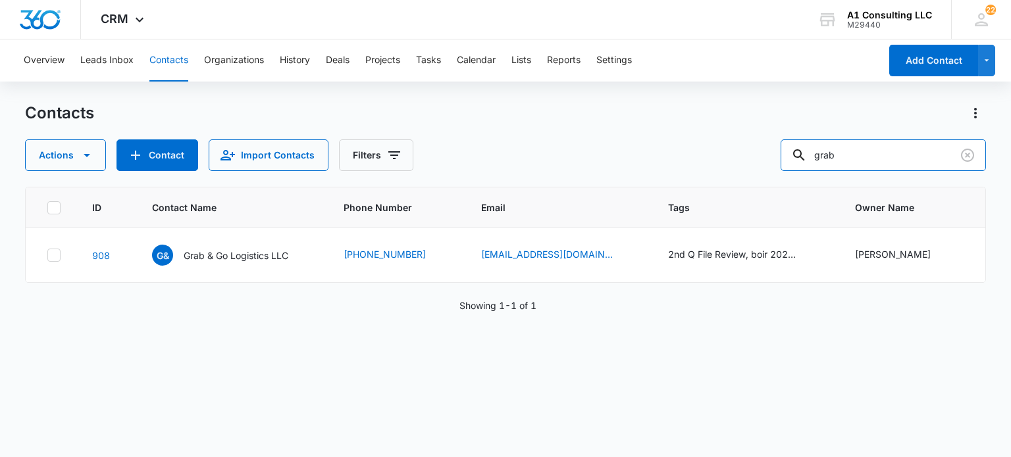
drag, startPoint x: 832, startPoint y: 162, endPoint x: 707, endPoint y: 160, distance: 124.4
click at [708, 160] on div "Actions Contact Import Contacts Filters grab" at bounding box center [505, 156] width 960 height 32
type input "in second"
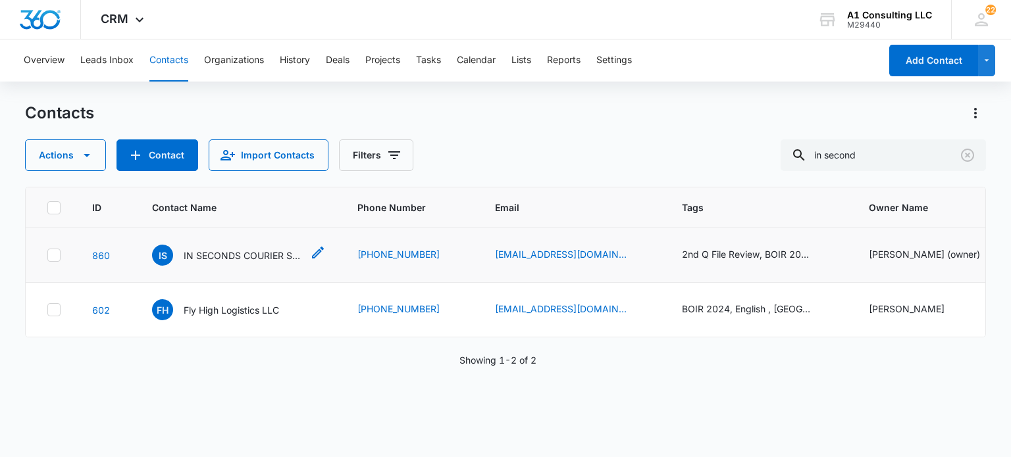
click at [247, 255] on p "IN SECONDS COURIER SERVICE LLC" at bounding box center [243, 256] width 118 height 14
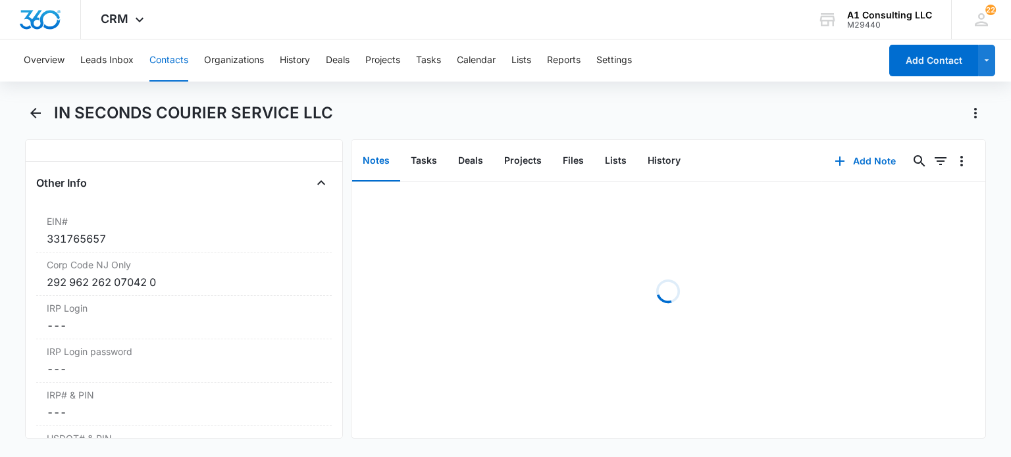
scroll to position [1777, 0]
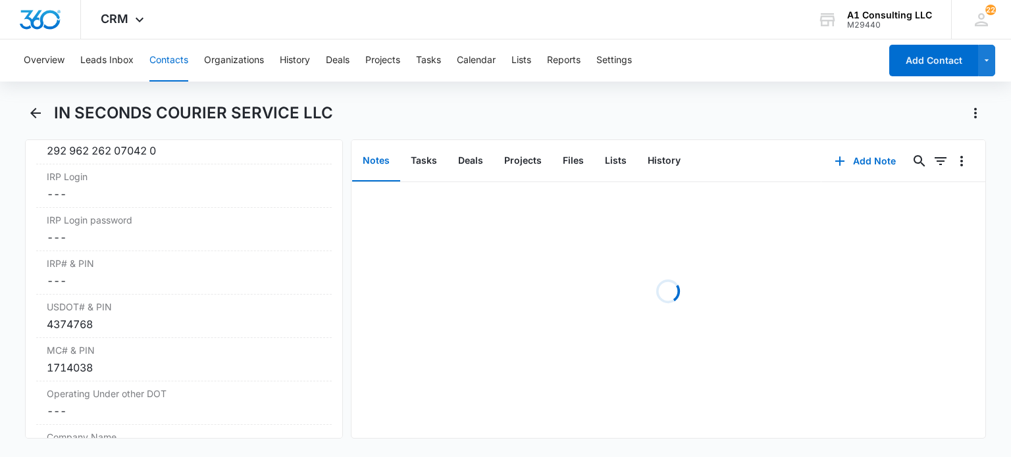
click at [160, 57] on button "Contacts" at bounding box center [168, 60] width 39 height 42
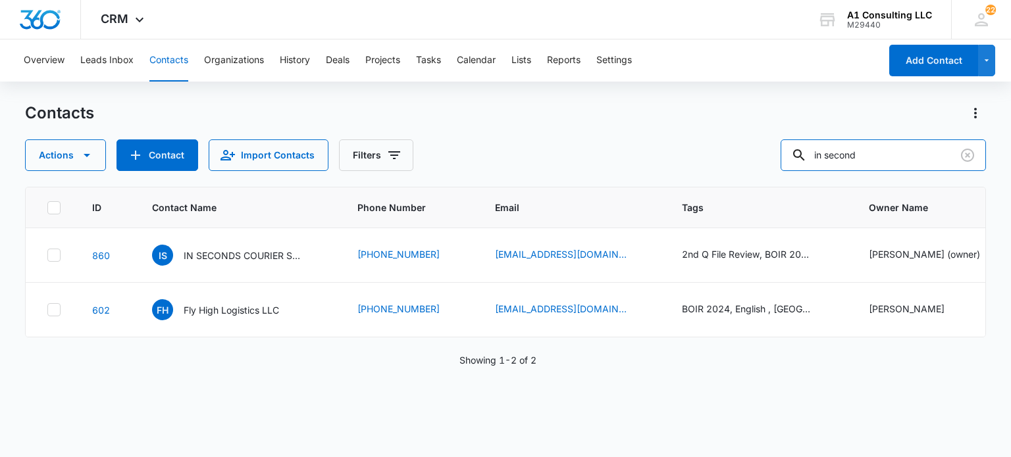
drag, startPoint x: 888, startPoint y: 157, endPoint x: 637, endPoint y: 159, distance: 250.7
click at [637, 159] on div "Actions Contact Import Contacts Filters in second" at bounding box center [505, 156] width 960 height 32
type input "polo"
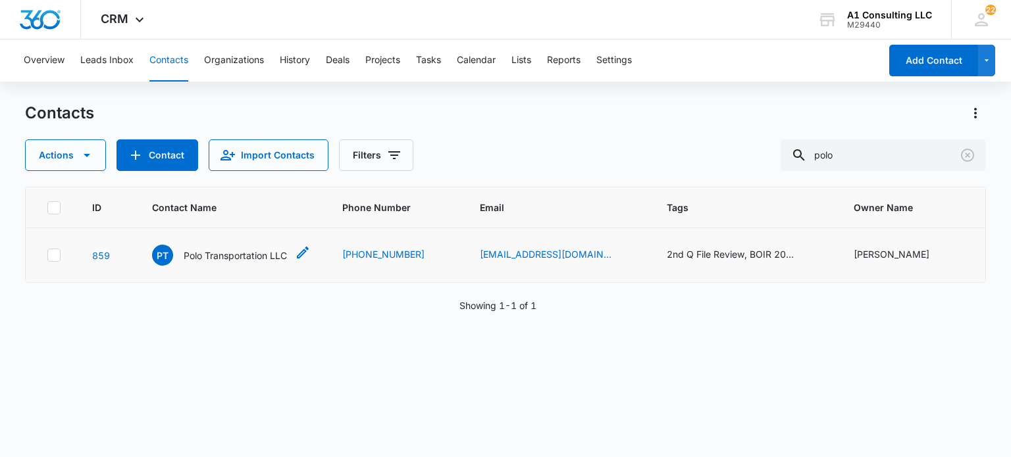
click at [228, 249] on p "Polo Transportation LLC" at bounding box center [235, 256] width 103 height 14
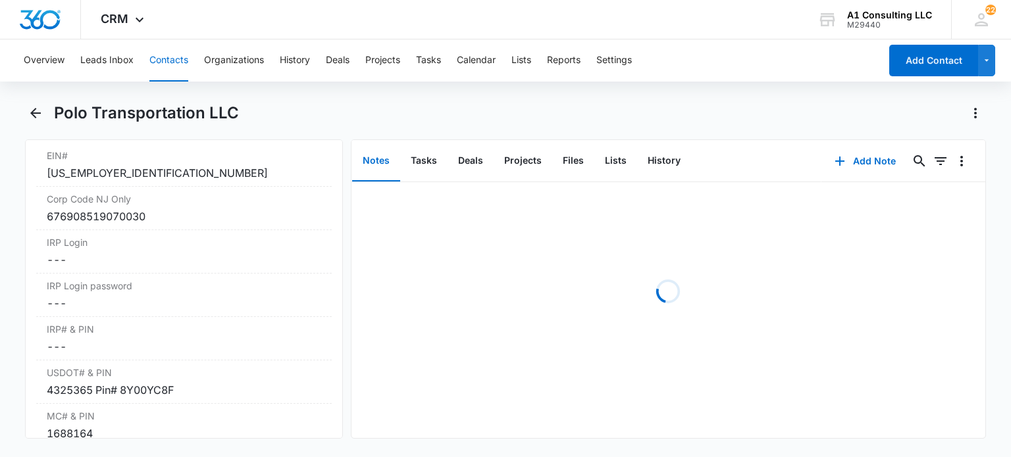
scroll to position [1843, 0]
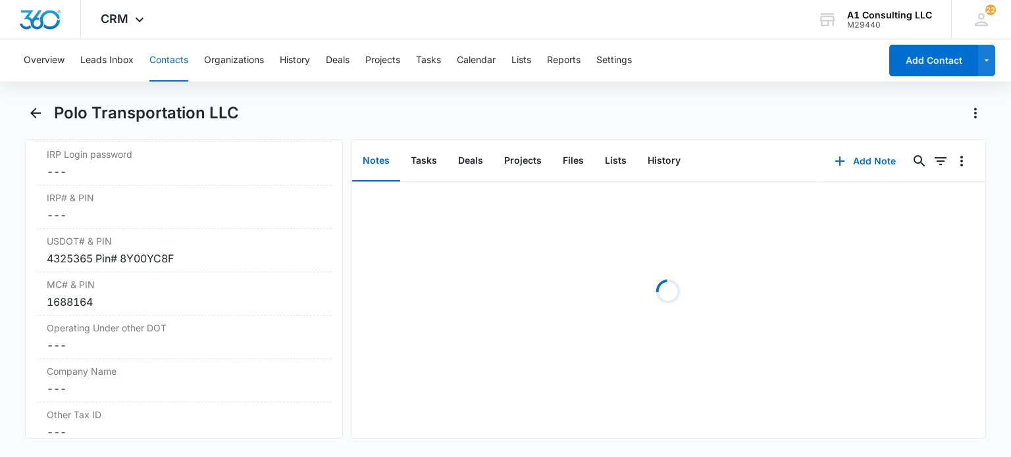
click at [176, 67] on button "Contacts" at bounding box center [168, 60] width 39 height 42
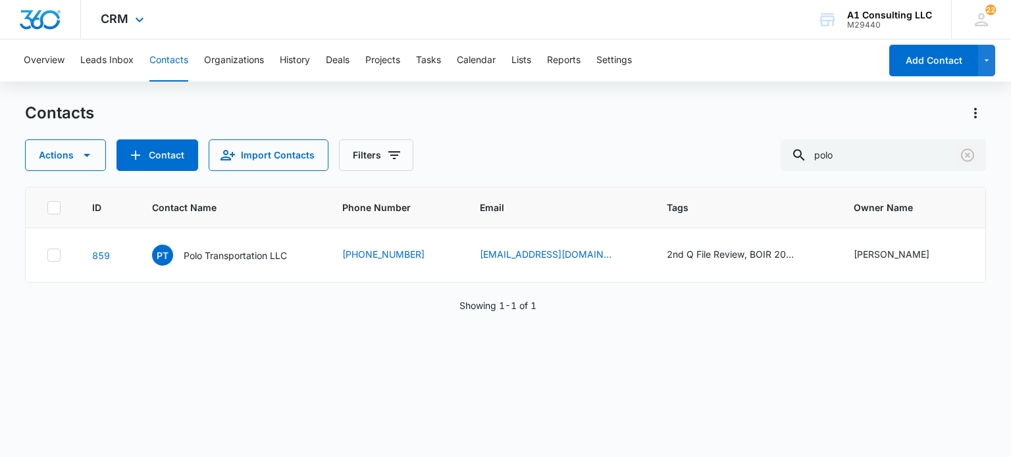
click at [966, 155] on icon "Clear" at bounding box center [968, 155] width 16 height 16
